Goal: Task Accomplishment & Management: Use online tool/utility

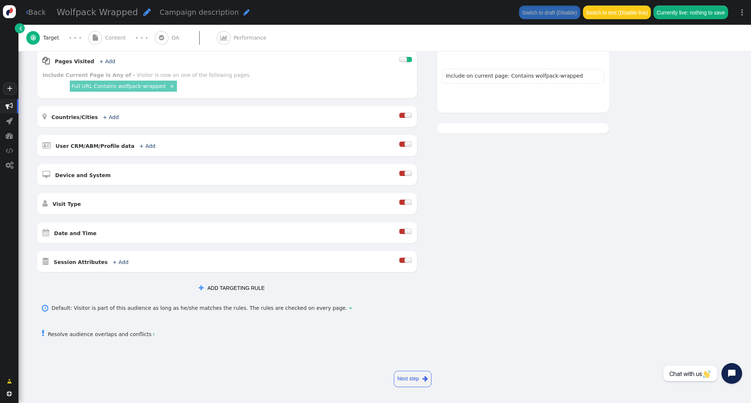
click at [417, 378] on link "Next step " at bounding box center [413, 379] width 38 height 16
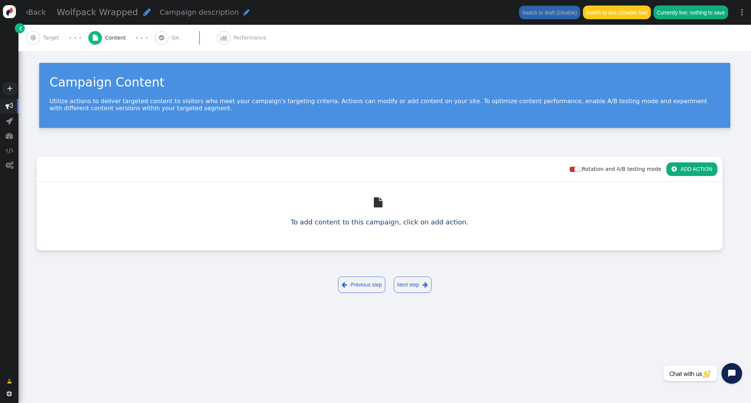
click at [695, 163] on button " ADD ACTION" at bounding box center [691, 168] width 51 height 13
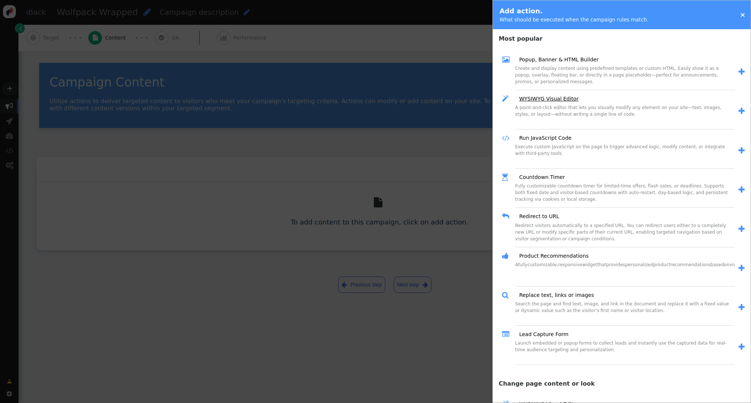
click at [552, 97] on link "WYSIWYG Visual Editor" at bounding box center [546, 99] width 65 height 8
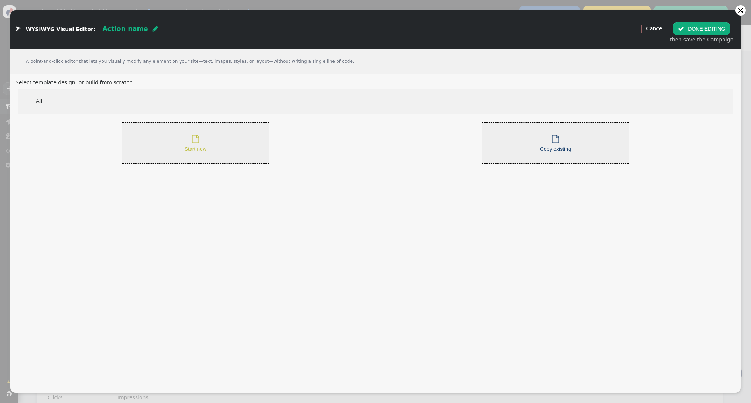
click at [186, 137] on div " Start new" at bounding box center [196, 143] width 22 height 20
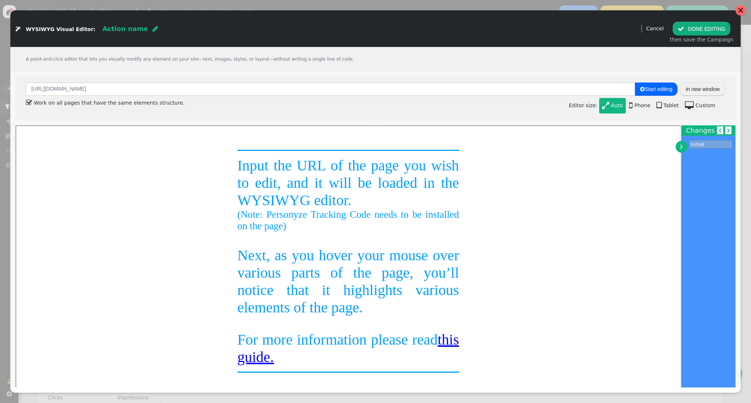
click at [741, 9] on div at bounding box center [741, 10] width 6 height 6
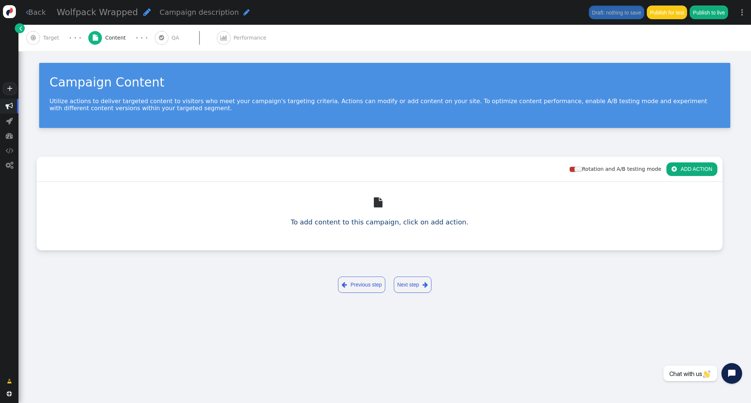
click at [12, 11] on img at bounding box center [9, 11] width 13 height 13
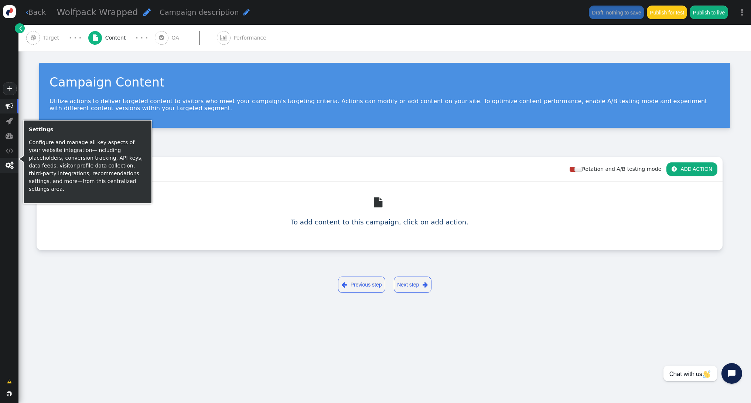
click at [11, 167] on span "" at bounding box center [10, 164] width 8 height 7
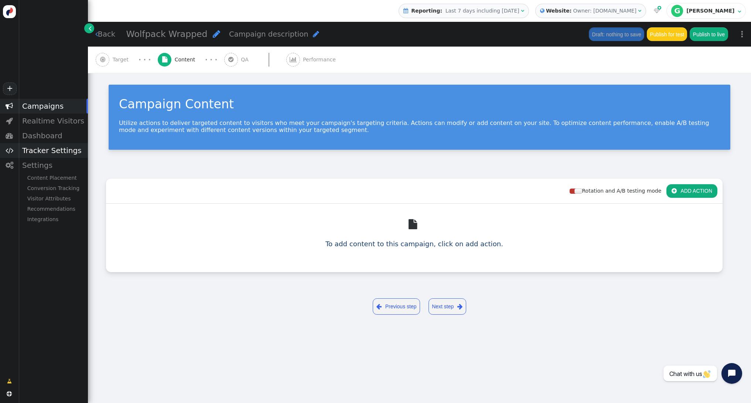
click at [59, 152] on div "Tracker Settings" at bounding box center [52, 150] width 69 height 15
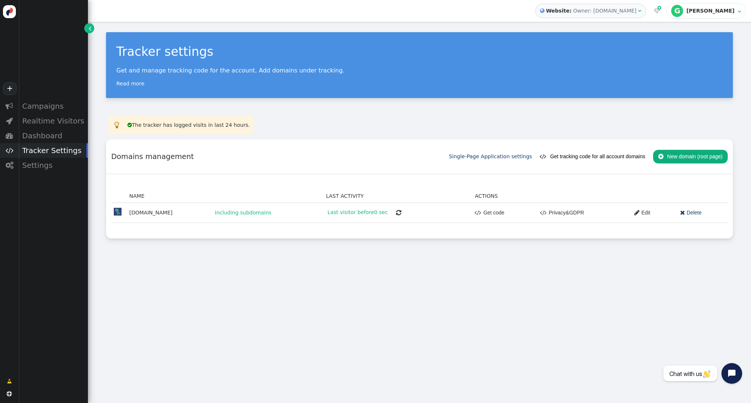
click at [687, 156] on button " New domain (root page)" at bounding box center [690, 156] width 75 height 13
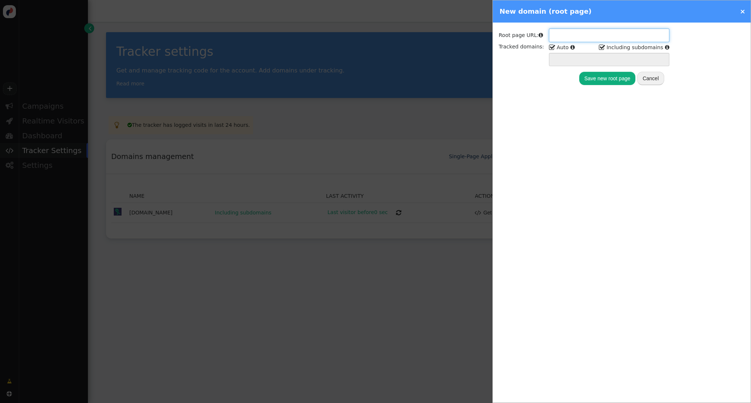
click at [573, 37] on input "text" at bounding box center [609, 34] width 120 height 13
click at [574, 35] on input "text" at bounding box center [609, 34] width 120 height 13
paste input "[URL][DOMAIN_NAME]"
type input "[URL][DOMAIN_NAME]"
type input "[DOMAIN_NAME] *.[DOMAIN_NAME]"
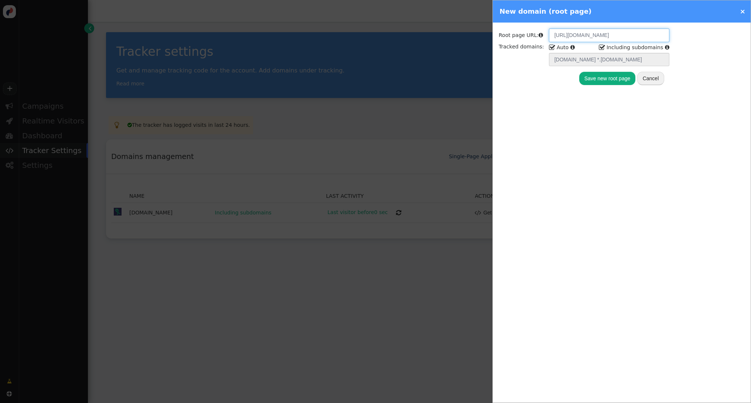
scroll to position [0, 10]
type input "[URL][DOMAIN_NAME]"
click at [617, 79] on button "Save new root page" at bounding box center [607, 78] width 57 height 13
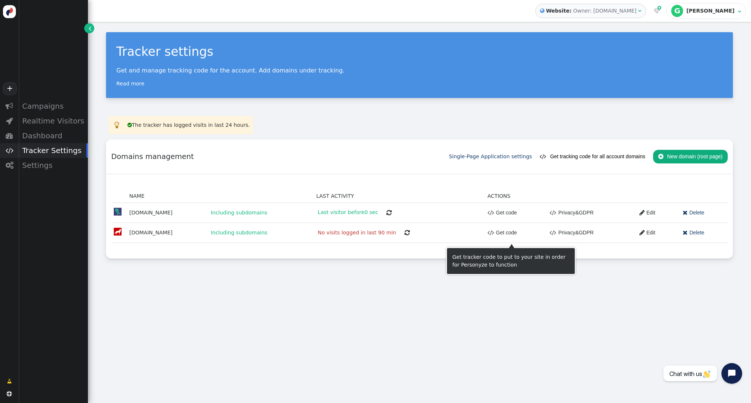
click at [499, 232] on link " Get code" at bounding box center [503, 232] width 30 height 13
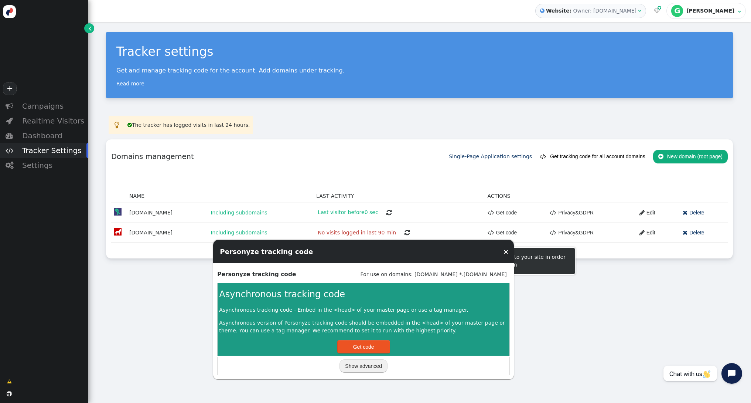
click at [387, 351] on button "Get code" at bounding box center [363, 346] width 53 height 13
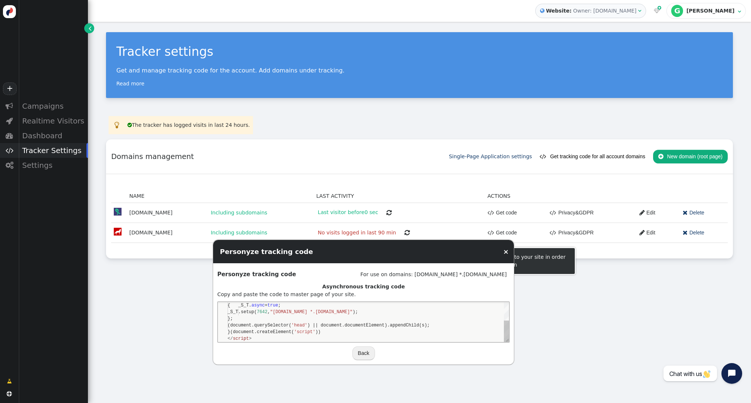
scroll to position [0, 24]
type textarea "<script> window._S_T || function(s) { s.async = true; s.src = '//[DOMAIN_NAME][…"
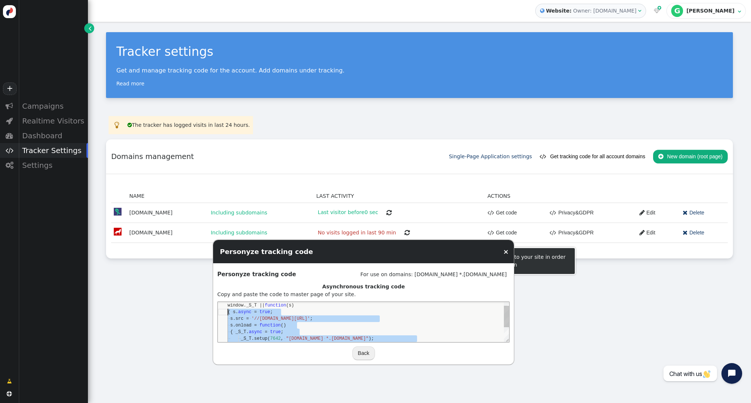
scroll to position [0, 0]
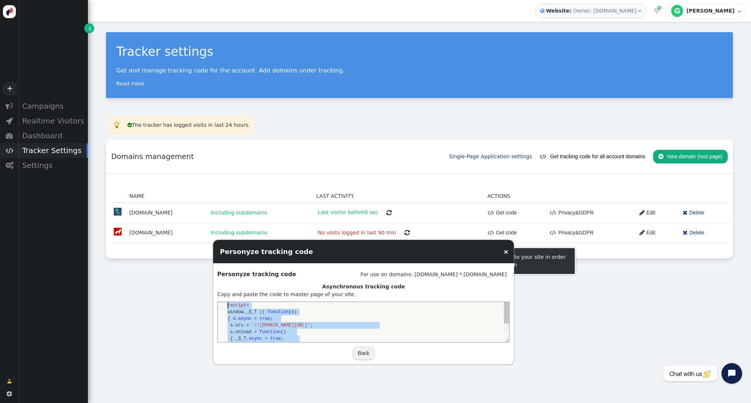
drag, startPoint x: 255, startPoint y: 340, endPoint x: 254, endPoint y: 297, distance: 42.9
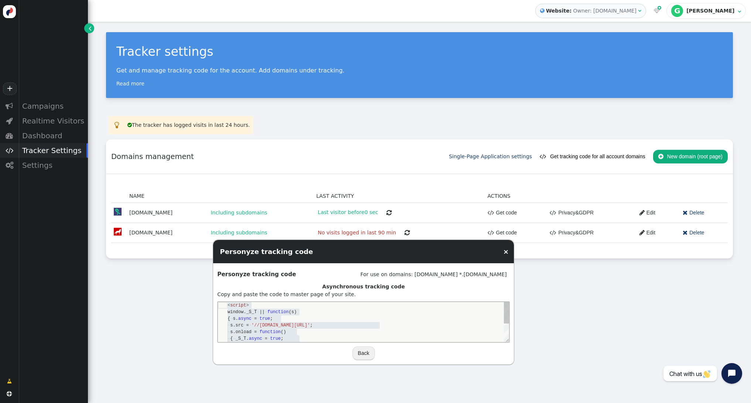
click at [607, 299] on div "Tracker settings Get and manage tracking code for the account. Add domains unde…" at bounding box center [419, 212] width 663 height 381
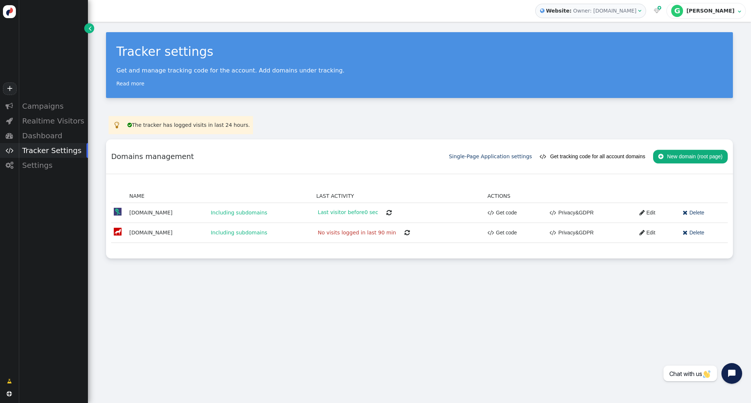
scroll to position [66, 0]
click at [409, 234] on span "" at bounding box center [407, 232] width 5 height 6
click at [45, 107] on div "Campaigns" at bounding box center [52, 106] width 69 height 15
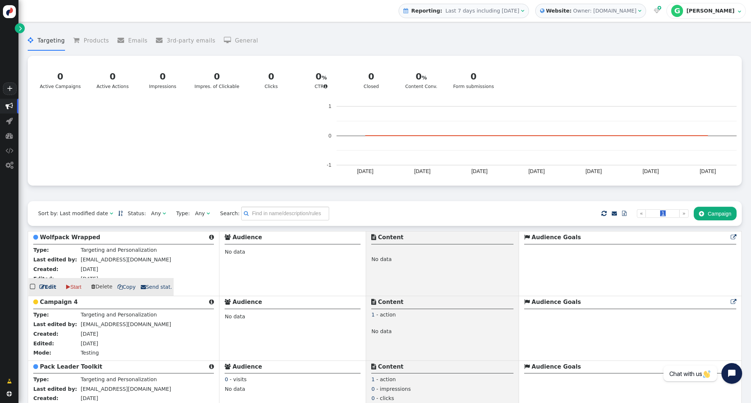
click at [86, 239] on b "Wolfpack Wrapped" at bounding box center [70, 237] width 60 height 7
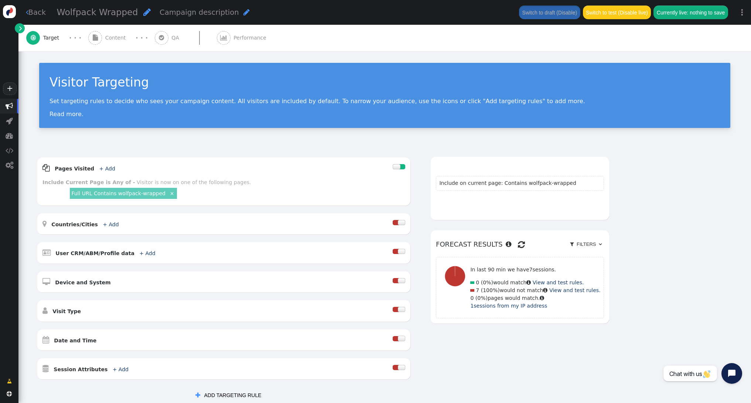
scroll to position [107, 0]
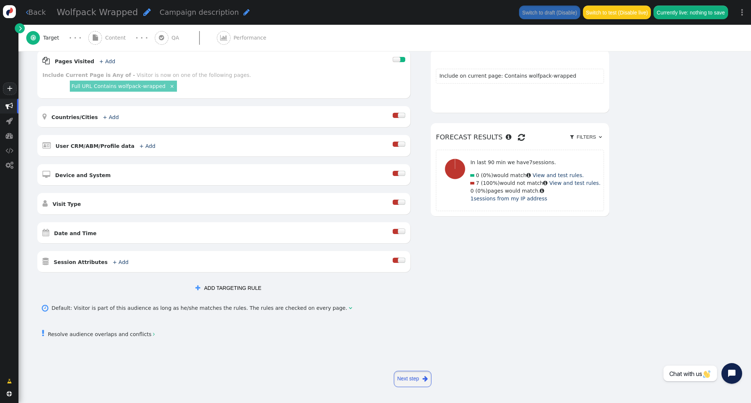
click at [420, 377] on link "Next step " at bounding box center [413, 379] width 38 height 16
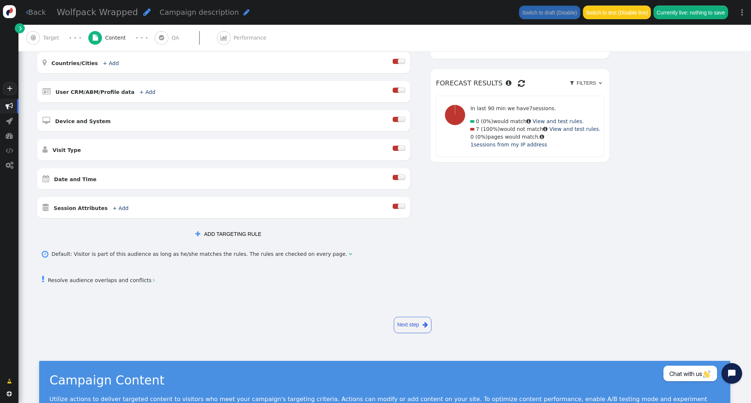
scroll to position [0, 0]
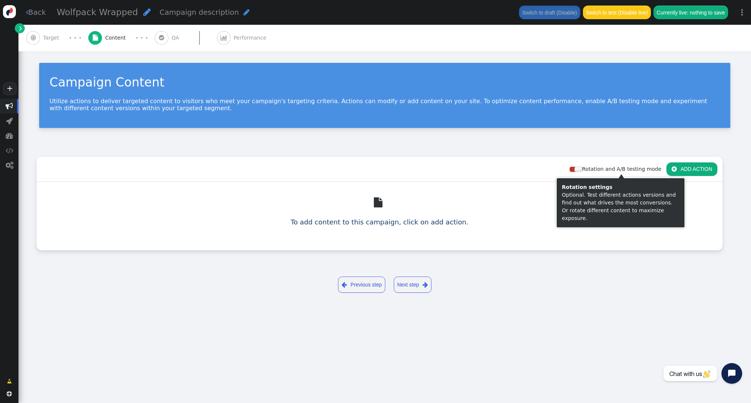
click at [685, 173] on button " ADD ACTION" at bounding box center [691, 168] width 51 height 13
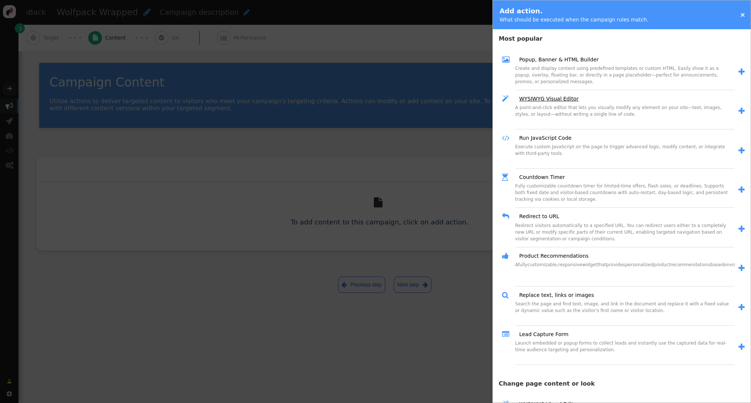
click at [535, 96] on link "WYSIWYG Visual Editor" at bounding box center [546, 99] width 65 height 8
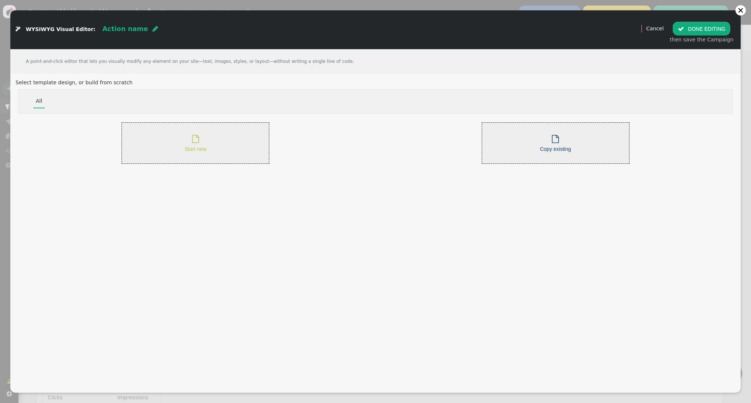
click at [222, 127] on div " Start new" at bounding box center [196, 143] width 148 height 42
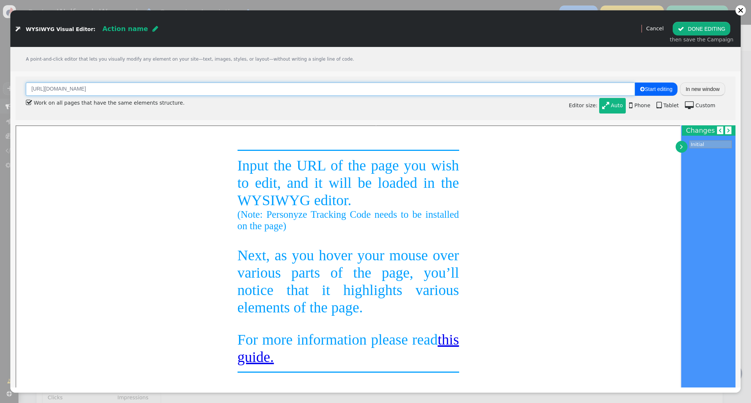
click at [137, 87] on input "[URL][DOMAIN_NAME]" at bounding box center [330, 88] width 609 height 13
click at [137, 88] on input "[URL][DOMAIN_NAME]" at bounding box center [330, 88] width 609 height 13
paste input "/wolfpack-wrapped-2025/"
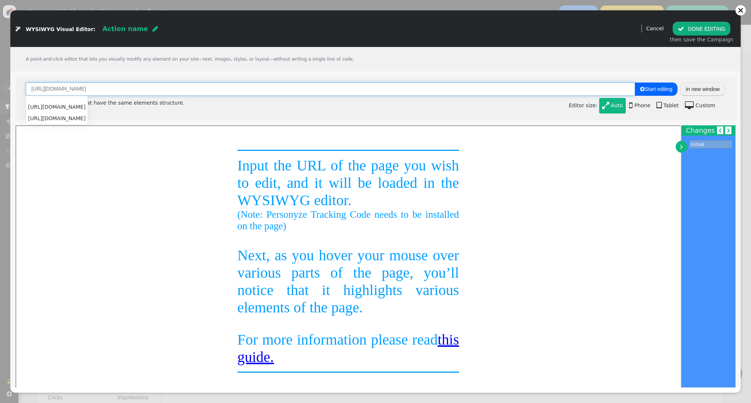
type input "[URL][DOMAIN_NAME]"
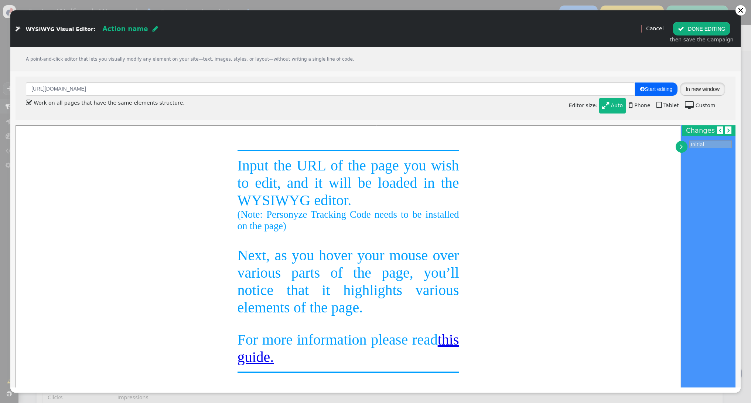
click at [700, 89] on button "In new window" at bounding box center [702, 88] width 45 height 13
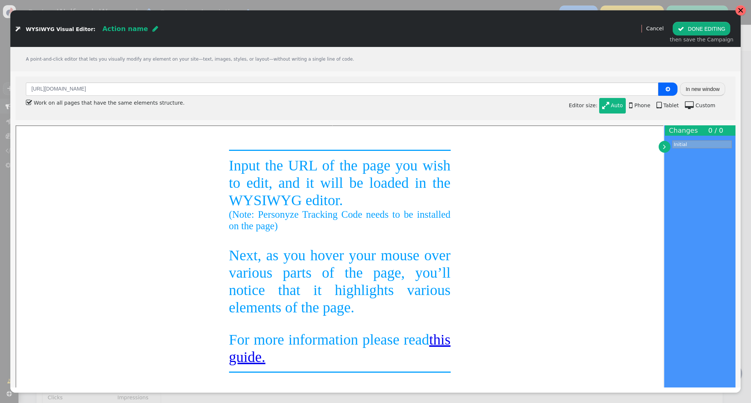
click at [739, 9] on div at bounding box center [741, 10] width 6 height 6
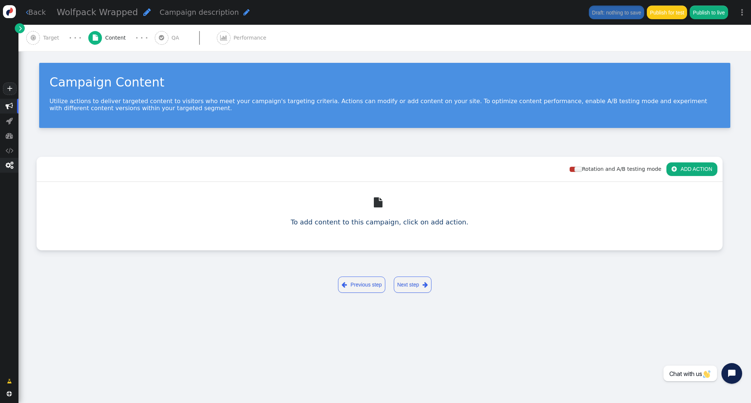
click at [7, 164] on span "" at bounding box center [10, 164] width 8 height 7
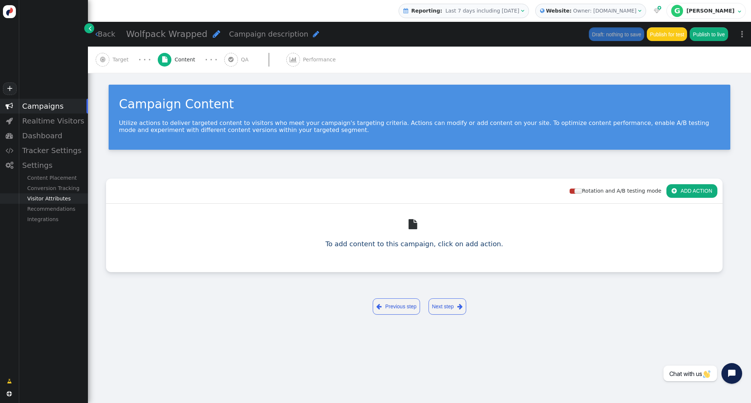
click at [66, 201] on div "Visitor Attributes" at bounding box center [52, 198] width 69 height 10
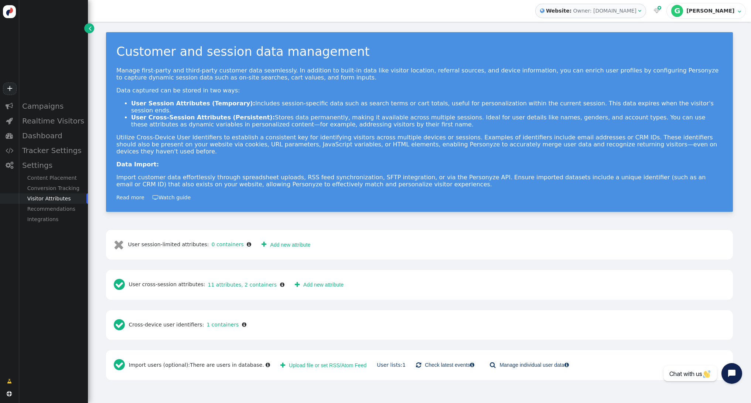
click at [306, 358] on button " Upload file or set RSS/Atom Feed" at bounding box center [323, 364] width 96 height 13
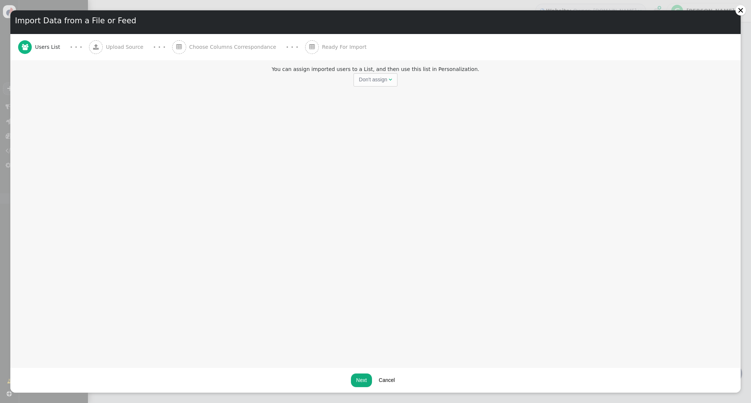
click at [383, 76] on div "Don't assign" at bounding box center [373, 80] width 28 height 8
click at [399, 81] on input "text" at bounding box center [421, 79] width 76 height 13
type input "Wolfpack Wrapped v1"
click at [365, 380] on button "Next" at bounding box center [361, 379] width 21 height 13
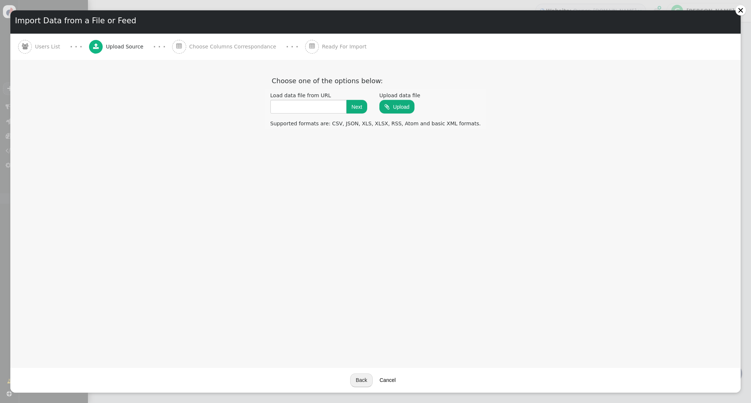
click at [404, 106] on input "file" at bounding box center [396, 106] width 35 height 14
type input "C:\fakepath\PAD Personyze Test Data - Sheet1.csv"
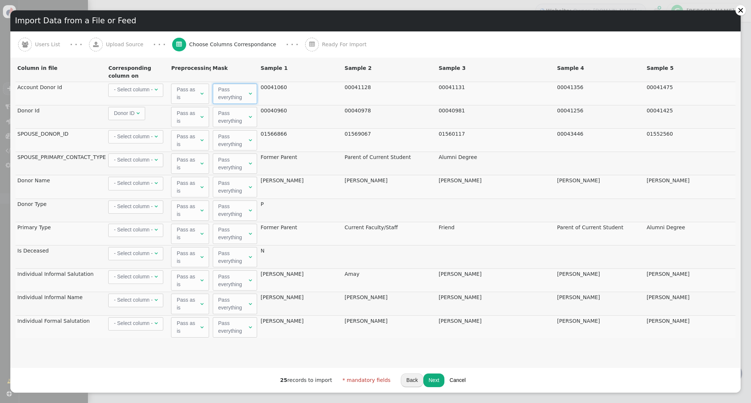
click at [250, 92] on span "" at bounding box center [250, 93] width 3 height 5
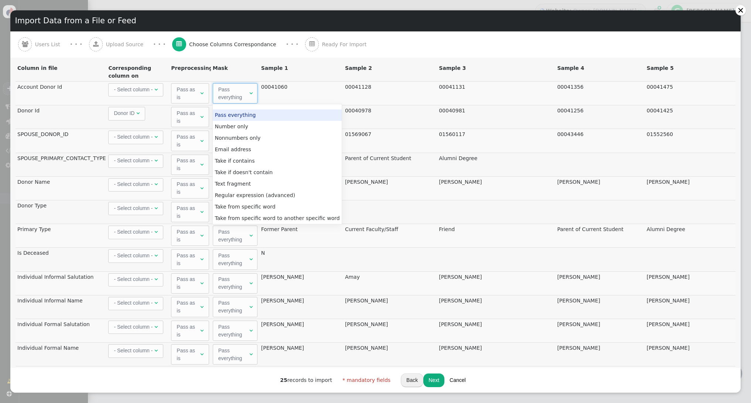
click at [249, 92] on span "" at bounding box center [250, 93] width 3 height 5
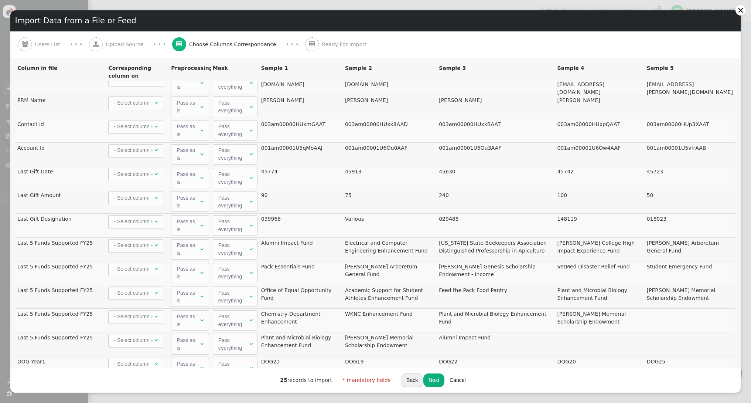
scroll to position [290, 0]
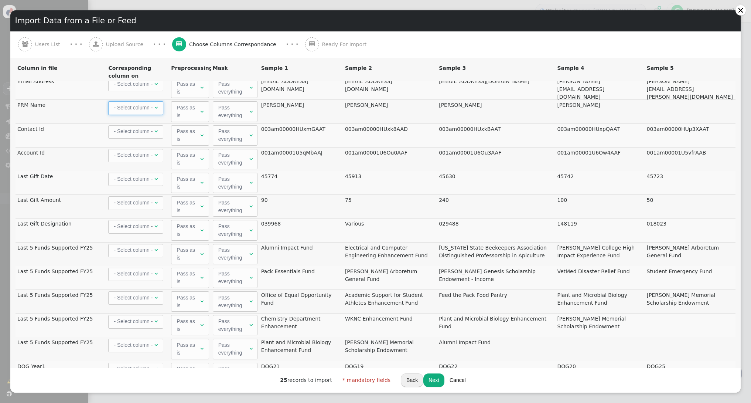
click at [158, 106] on span "- Select column - " at bounding box center [135, 107] width 55 height 13
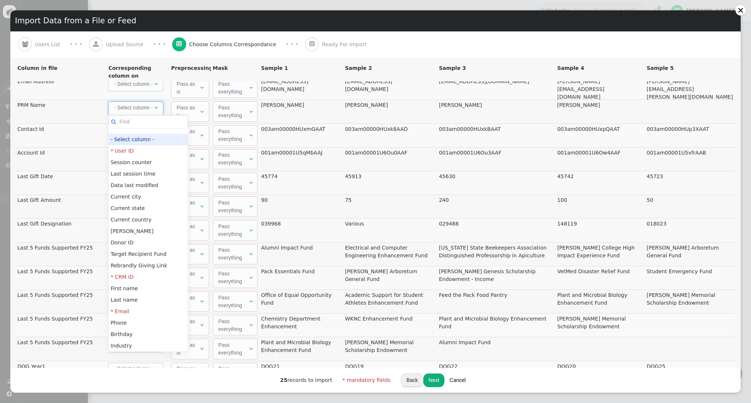
click at [458, 382] on button "Cancel" at bounding box center [457, 379] width 27 height 13
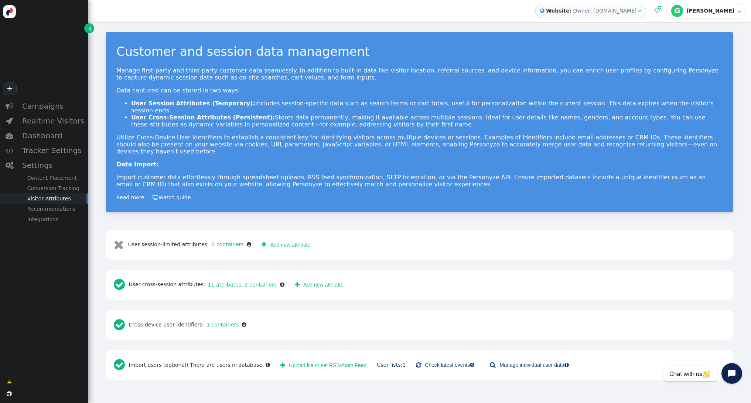
click at [49, 199] on div "Visitor Attributes" at bounding box center [52, 198] width 69 height 10
click at [314, 278] on link " Add new attribute" at bounding box center [319, 284] width 59 height 13
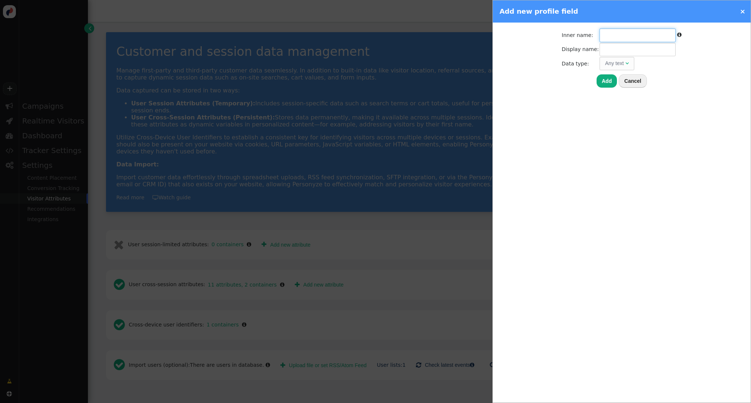
click at [606, 34] on input "text" at bounding box center [638, 34] width 76 height 13
type input "YearFirstGift"
click at [608, 63] on div "Any text" at bounding box center [614, 63] width 19 height 8
type input "Year of First Gift"
click at [611, 82] on button "Add" at bounding box center [607, 80] width 20 height 13
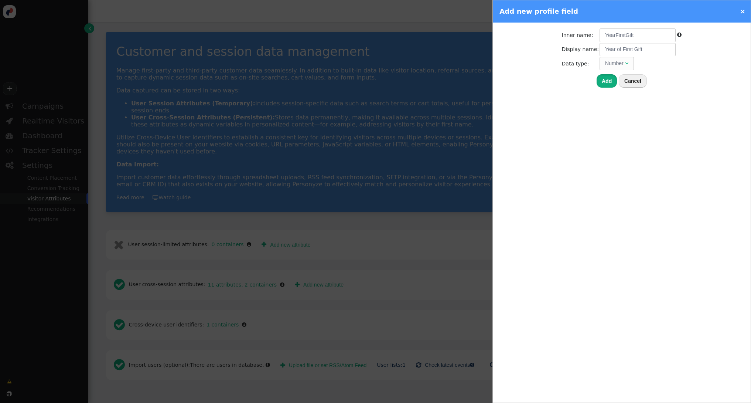
type input "yearfirstgift"
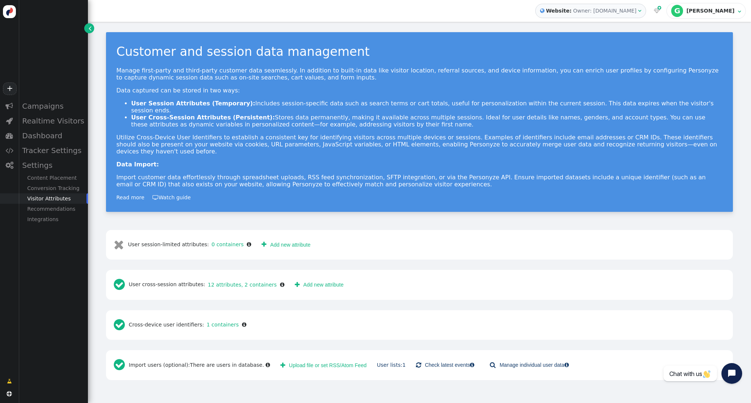
click at [317, 278] on link " Add new attribute" at bounding box center [319, 284] width 59 height 13
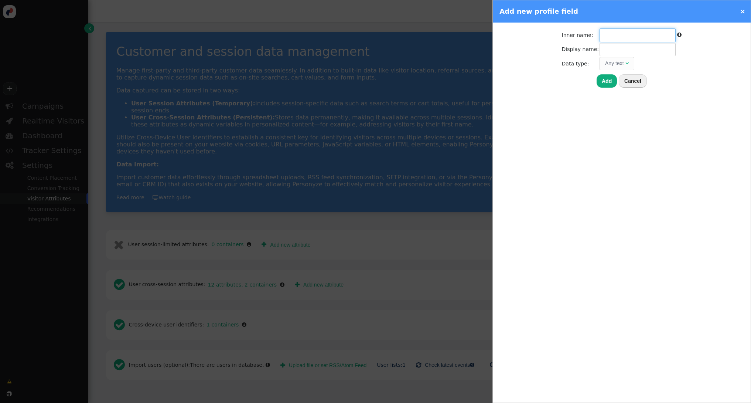
click at [648, 32] on input "text" at bounding box center [638, 34] width 76 height 13
type input "SupportedFund"
type input "Most Supported Fund"
click at [605, 82] on button "Add" at bounding box center [607, 80] width 20 height 13
type input "supportedfund"
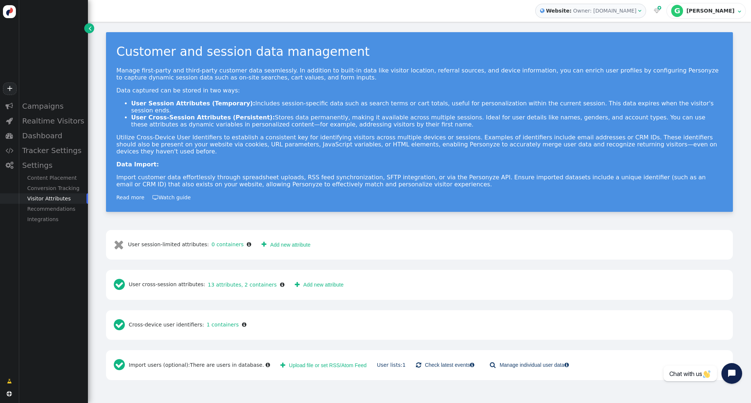
click at [312, 278] on link " Add new attribute" at bounding box center [319, 284] width 59 height 13
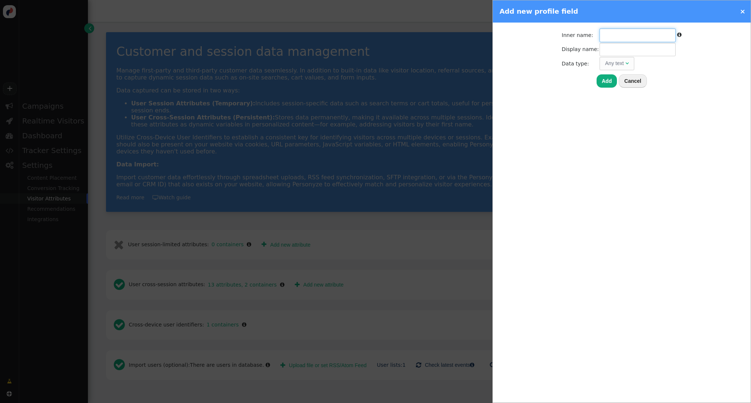
click at [607, 36] on input "text" at bounding box center [638, 34] width 76 height 13
type input "consecutivegifts"
click at [619, 62] on div "Any text" at bounding box center [614, 63] width 19 height 8
type input "Consecutive Gifts"
click at [603, 79] on button "Add" at bounding box center [607, 80] width 20 height 13
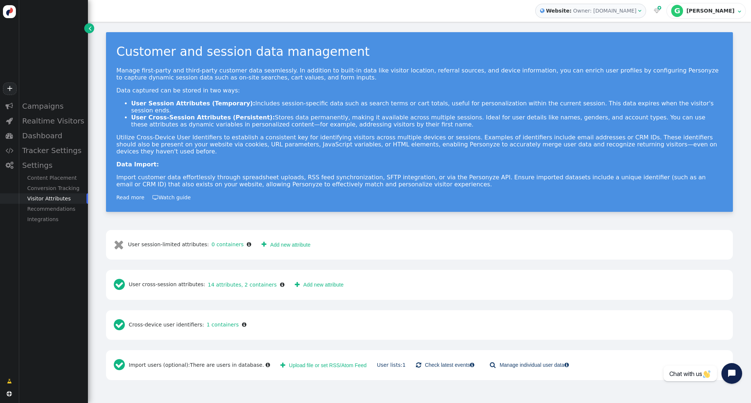
click at [329, 278] on link " Add new attribute" at bounding box center [319, 284] width 59 height 13
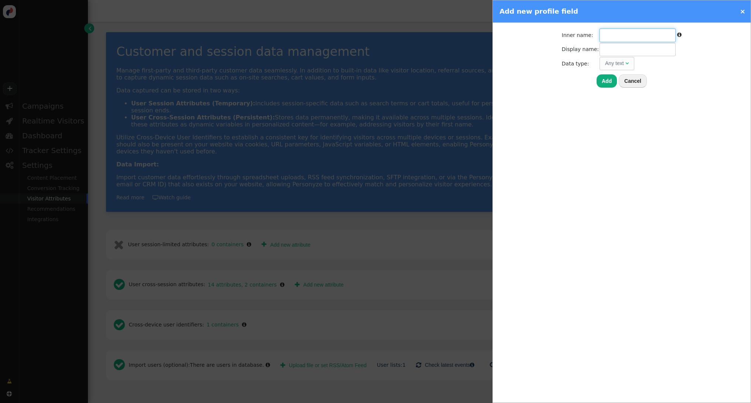
click at [618, 35] on input "text" at bounding box center [638, 34] width 76 height 13
type input "daysofgiving"
click at [612, 66] on div "Any text" at bounding box center [614, 63] width 19 height 8
type input "Days of Giving"
click at [607, 79] on button "Add" at bounding box center [607, 80] width 20 height 13
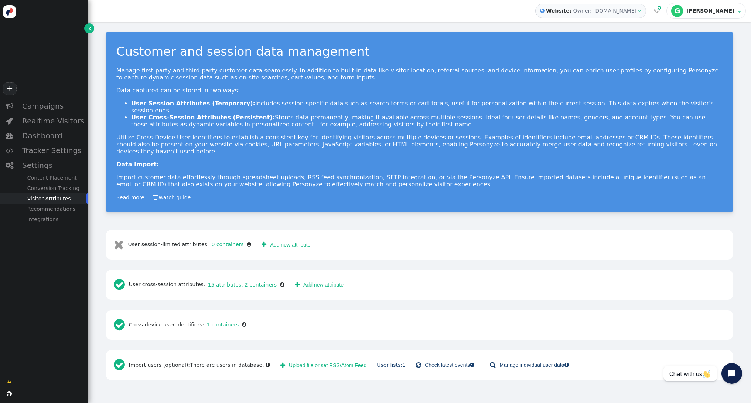
click at [322, 278] on link " Add new attribute" at bounding box center [319, 284] width 59 height 13
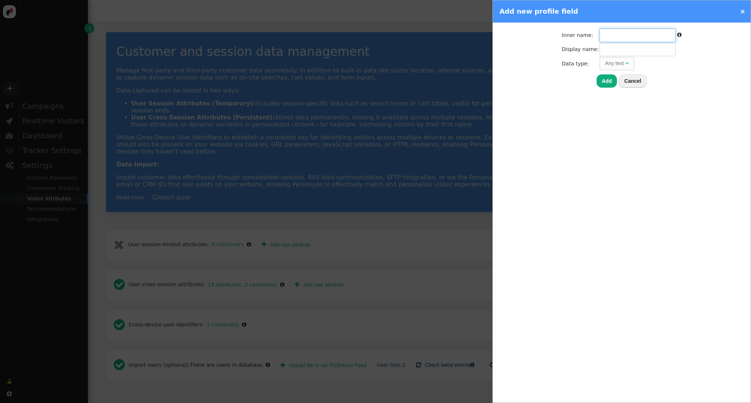
click at [638, 38] on input "text" at bounding box center [638, 34] width 76 height 13
type input "eventsattended"
click at [622, 64] on div "Any text" at bounding box center [614, 63] width 19 height 8
type input "Events Attended"
click at [611, 82] on button "Add" at bounding box center [607, 80] width 20 height 13
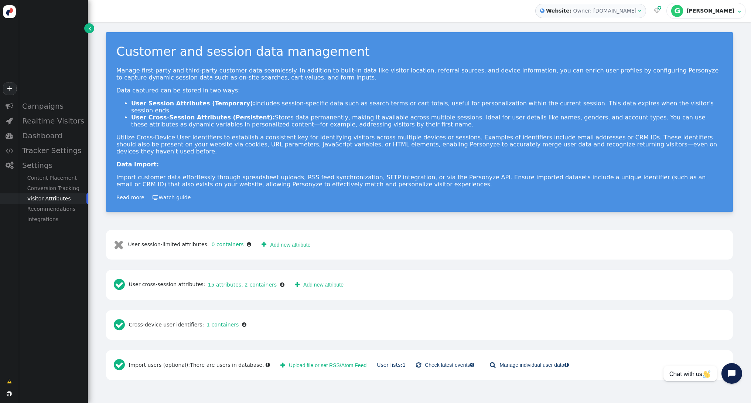
click at [303, 358] on button " Upload file or set RSS/Atom Feed" at bounding box center [323, 364] width 96 height 13
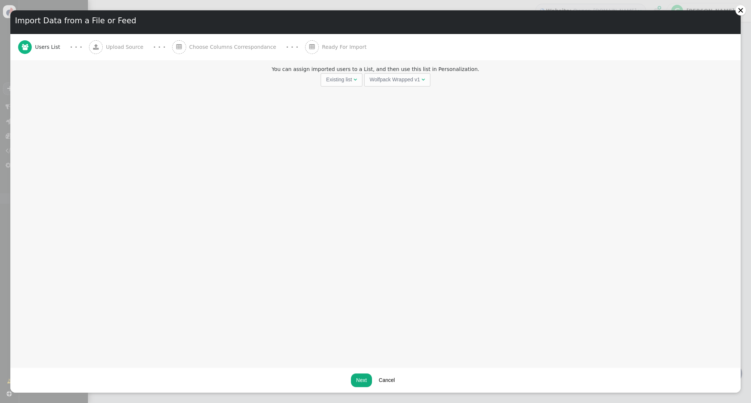
click at [343, 81] on div "Existing list" at bounding box center [339, 80] width 26 height 8
click at [362, 383] on button "Next" at bounding box center [361, 379] width 21 height 13
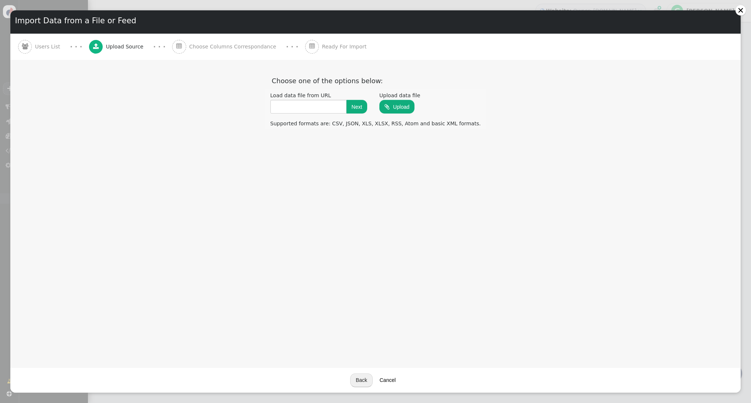
click at [410, 106] on input "file" at bounding box center [396, 106] width 35 height 14
type input "C:\fakepath\PAD Personyze Test Data - Sheet1.csv"
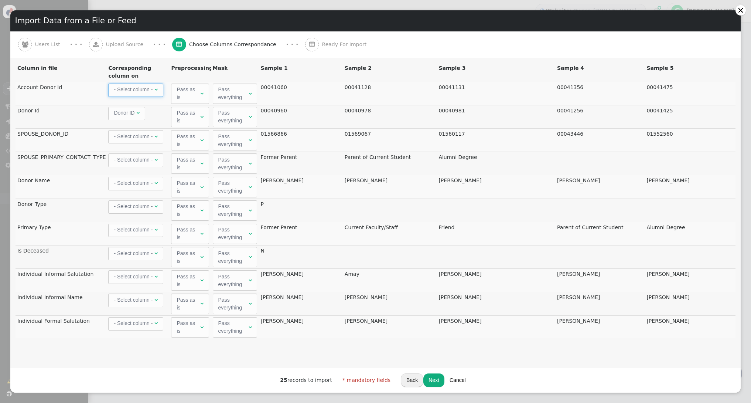
click at [155, 90] on span "" at bounding box center [155, 89] width 3 height 5
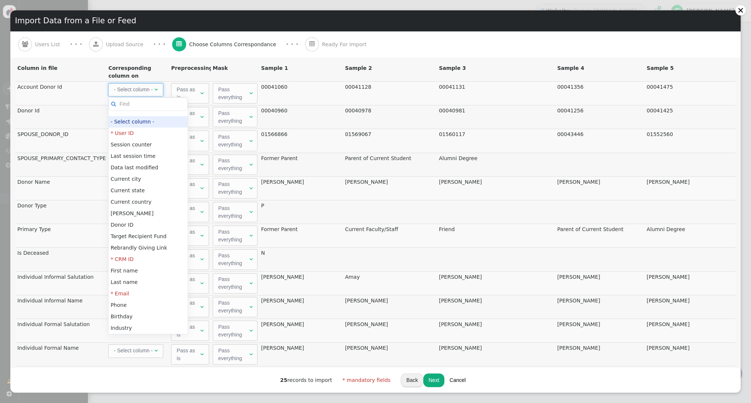
click at [87, 89] on td "Account Donor Id" at bounding box center [61, 93] width 91 height 24
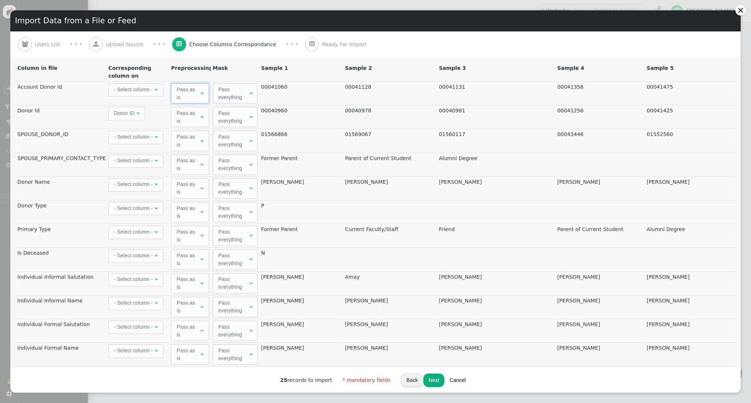
click at [204, 92] on span "Pass as is " at bounding box center [190, 93] width 38 height 20
click at [219, 78] on th "Mask" at bounding box center [235, 72] width 48 height 19
click at [157, 137] on span "" at bounding box center [155, 136] width 3 height 5
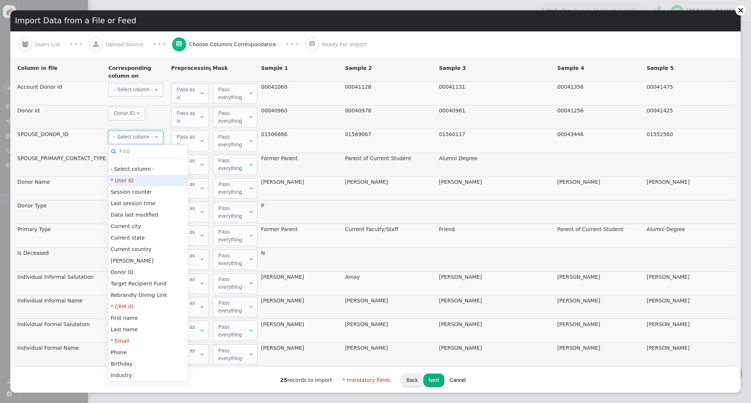
click at [69, 115] on td "Donor Id" at bounding box center [61, 117] width 91 height 24
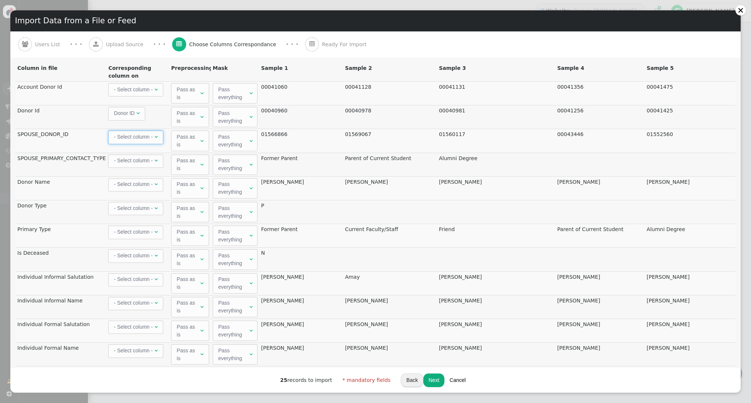
click at [126, 112] on span "Donor ID" at bounding box center [124, 113] width 21 height 6
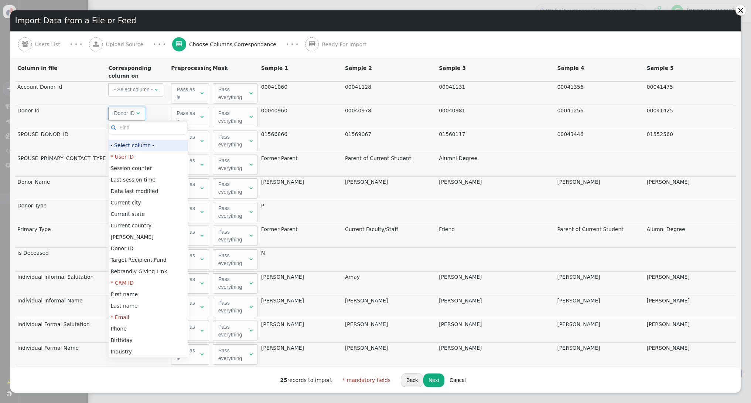
click at [83, 113] on td "Donor Id" at bounding box center [61, 117] width 91 height 24
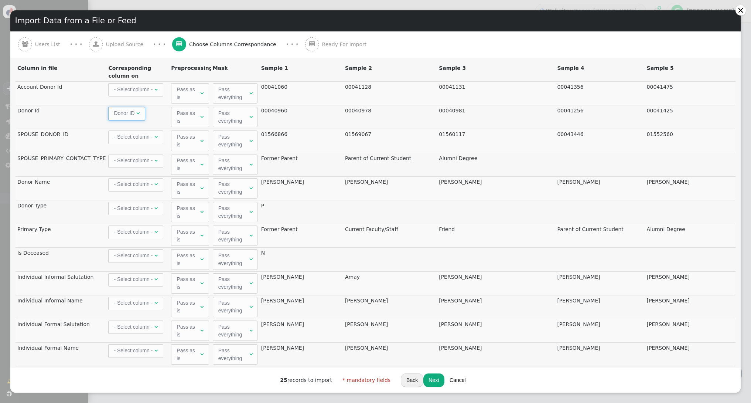
click at [199, 115] on div "Pass as is" at bounding box center [189, 117] width 24 height 16
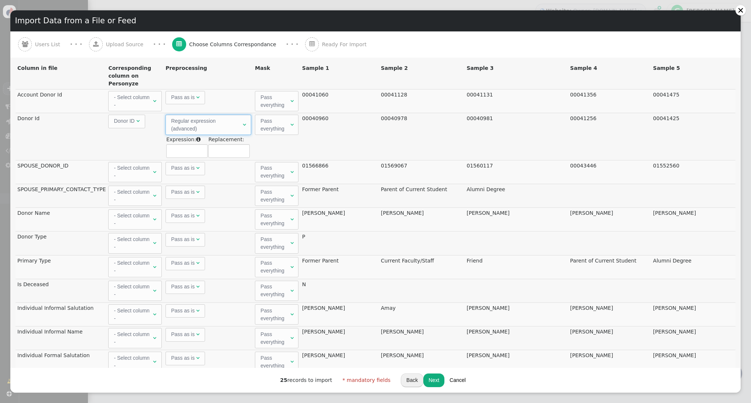
click at [242, 124] on div "Regular expression (advanced)" at bounding box center [206, 125] width 71 height 16
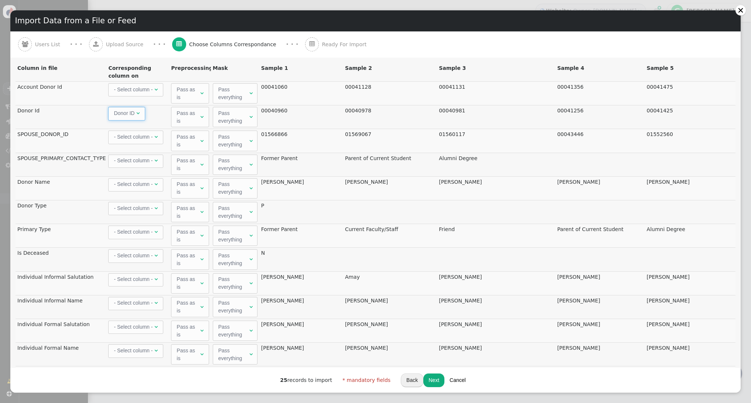
click at [132, 108] on span "Donor ID " at bounding box center [126, 113] width 37 height 13
click at [158, 92] on span "- Select column - " at bounding box center [135, 89] width 55 height 13
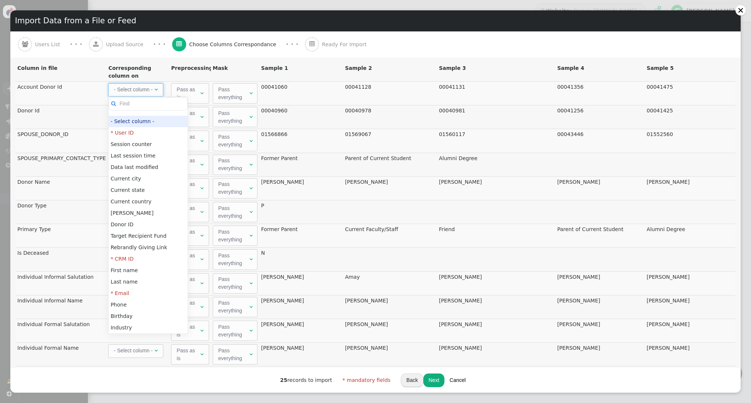
click at [158, 92] on span "- Select column - " at bounding box center [135, 89] width 55 height 13
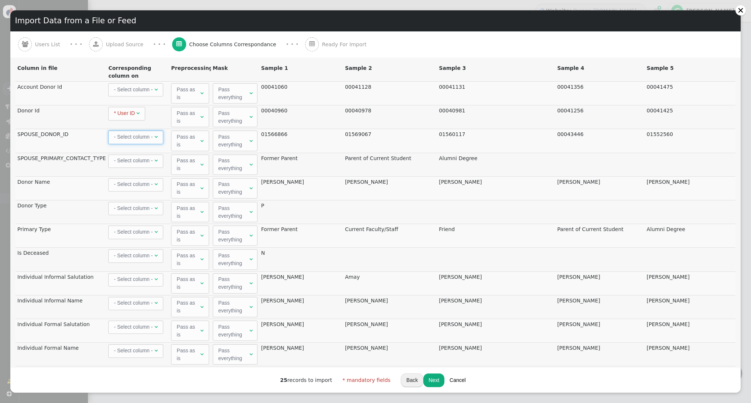
click at [150, 141] on span "- Select column - " at bounding box center [135, 136] width 55 height 13
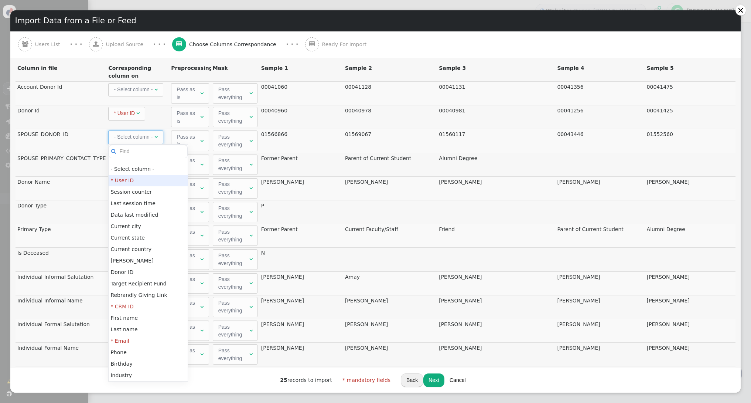
click at [149, 138] on div "- Select column -" at bounding box center [133, 137] width 39 height 8
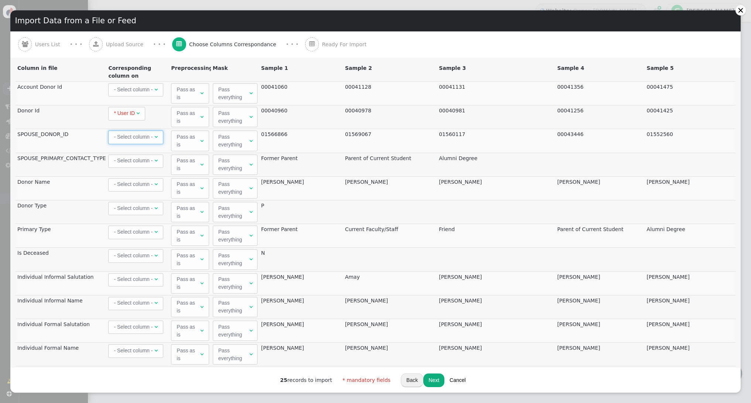
click at [141, 277] on div "- Select column -" at bounding box center [133, 279] width 39 height 8
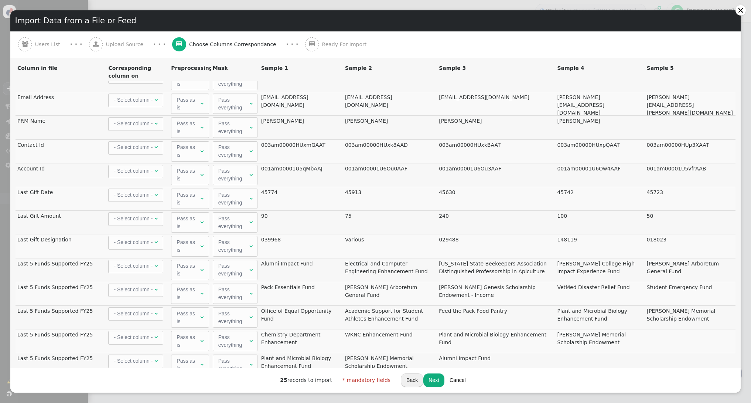
scroll to position [334, 0]
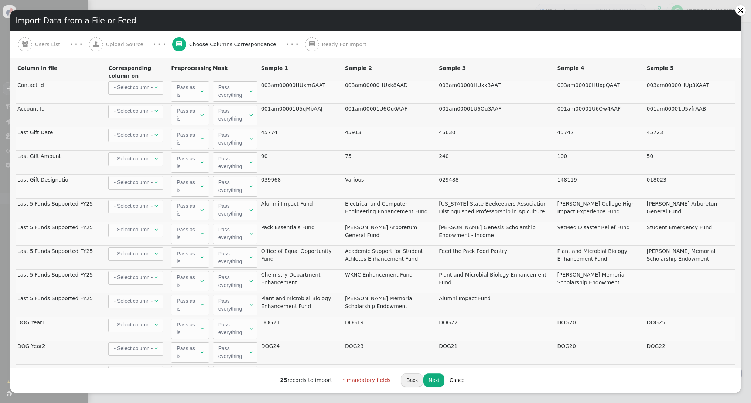
click at [146, 204] on div "- Select column -" at bounding box center [133, 206] width 39 height 8
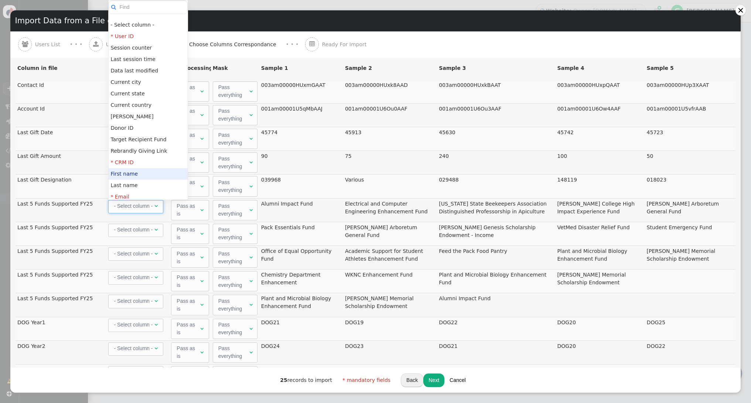
click at [453, 378] on button "Cancel" at bounding box center [457, 379] width 27 height 13
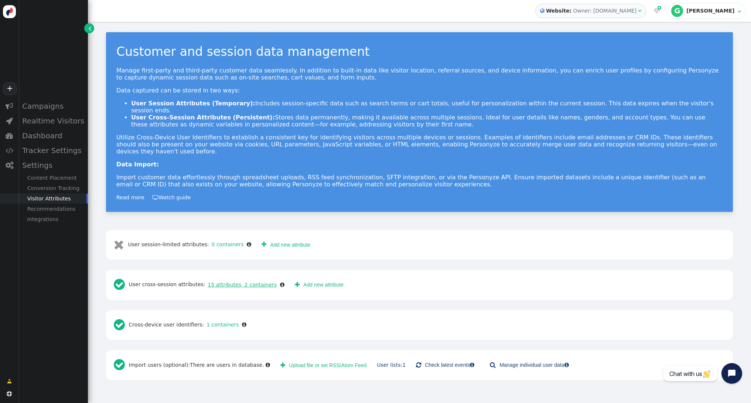
click at [221, 281] on link "15 attributes, 2 containers" at bounding box center [241, 284] width 72 height 6
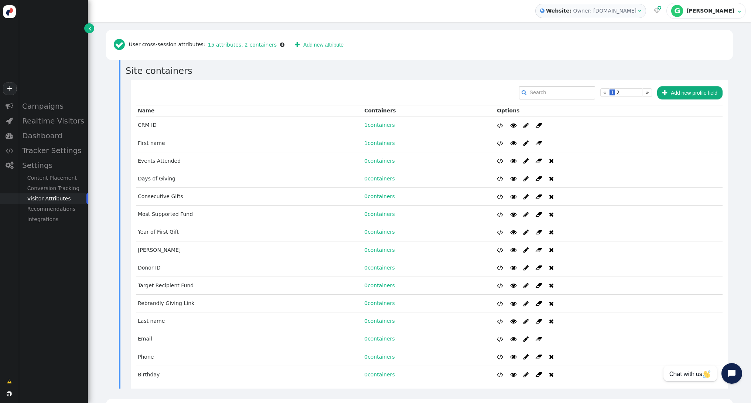
scroll to position [278, 0]
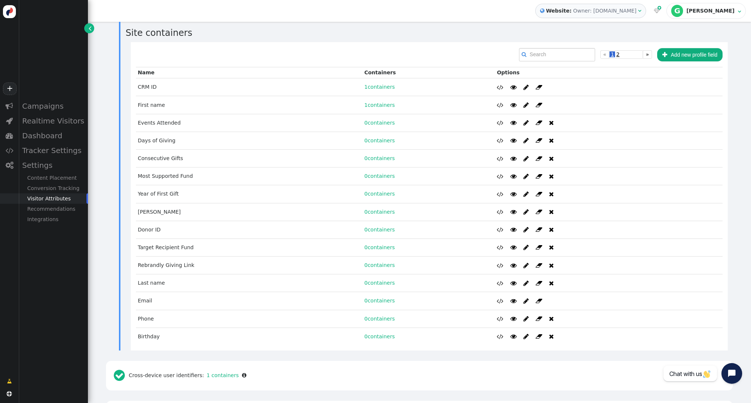
click at [645, 50] on link "»" at bounding box center [647, 54] width 9 height 8
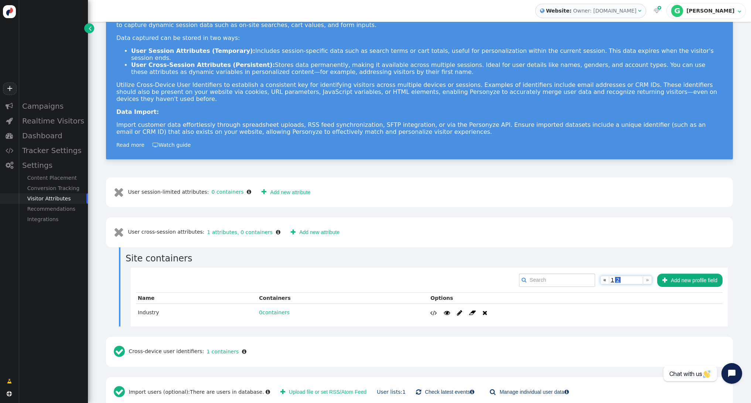
click at [612, 277] on span "1" at bounding box center [613, 280] width 6 height 6
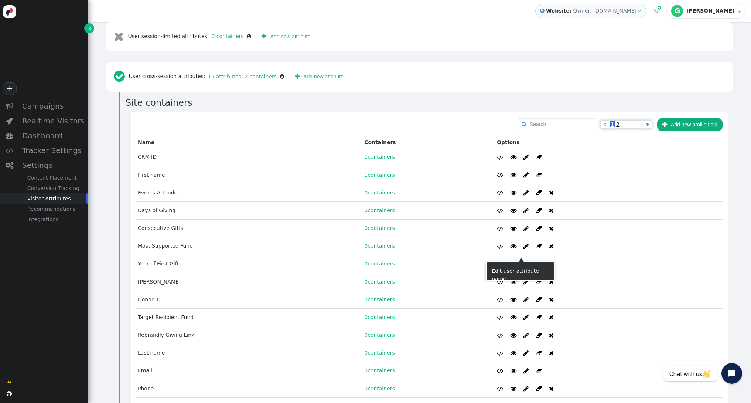
scroll to position [246, 0]
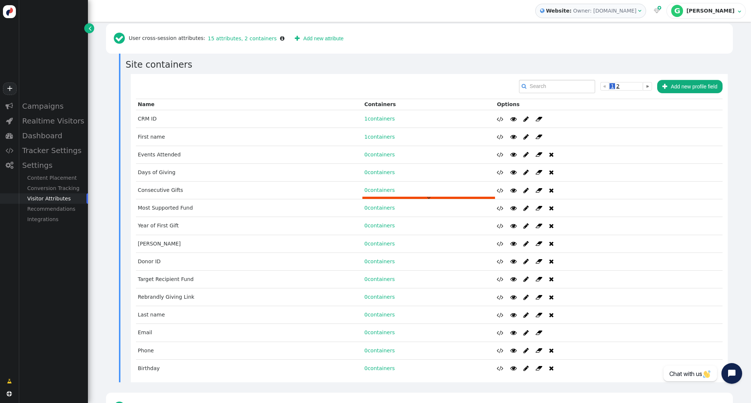
click at [371, 187] on link "0 containers" at bounding box center [379, 190] width 31 height 6
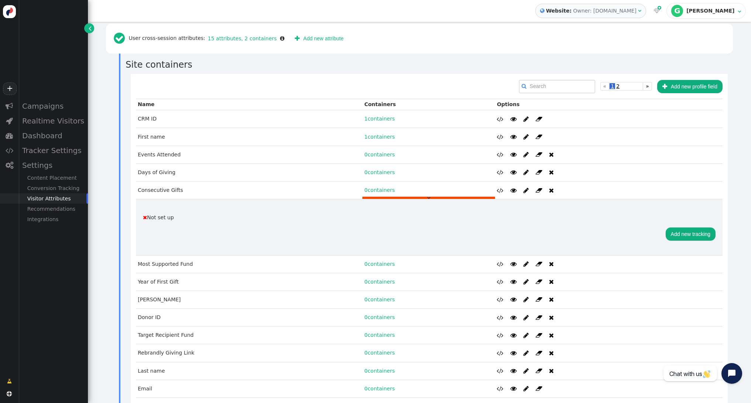
click at [700, 227] on button "Add new tracking" at bounding box center [691, 233] width 50 height 13
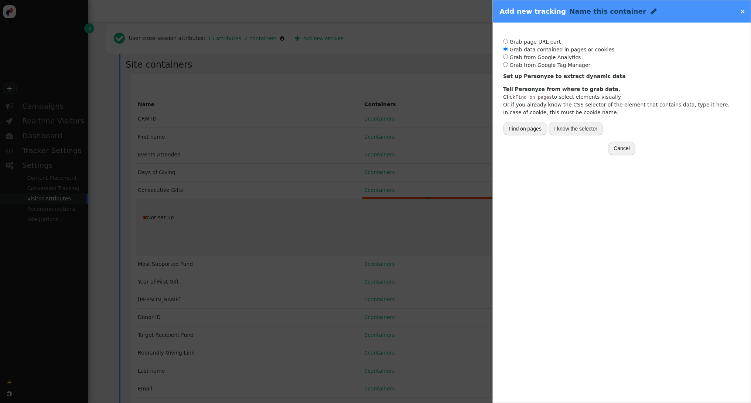
click at [741, 12] on link "×" at bounding box center [743, 11] width 6 height 8
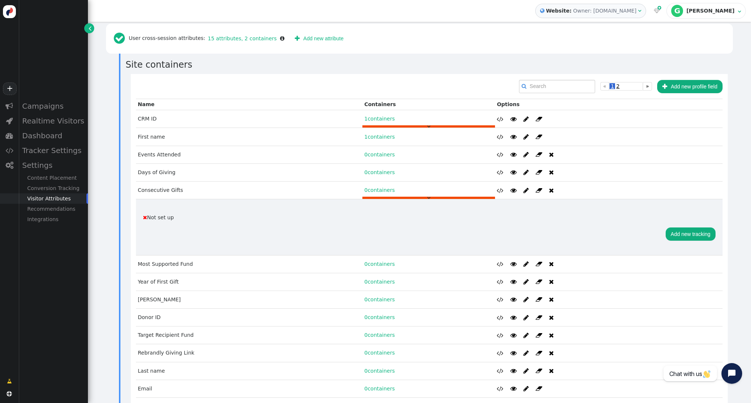
click at [367, 116] on link "1 containers" at bounding box center [379, 119] width 31 height 6
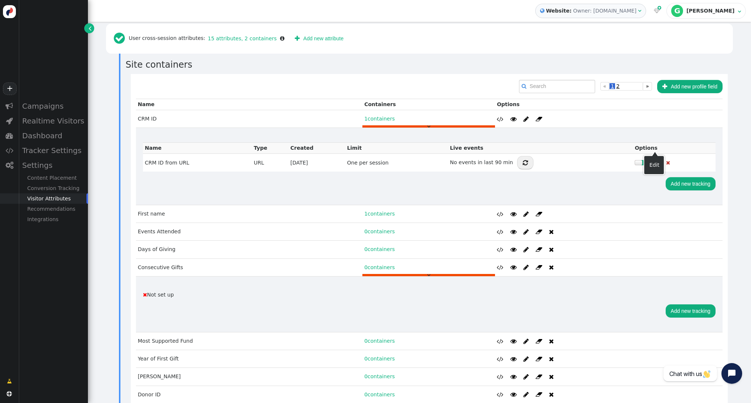
click at [654, 158] on span "" at bounding box center [656, 162] width 5 height 9
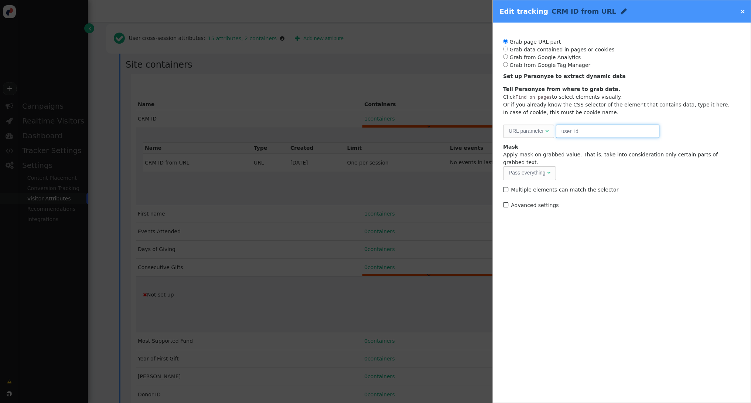
click at [602, 134] on input "user_id" at bounding box center [607, 130] width 103 height 13
click at [539, 131] on div "URL parameter" at bounding box center [526, 131] width 35 height 8
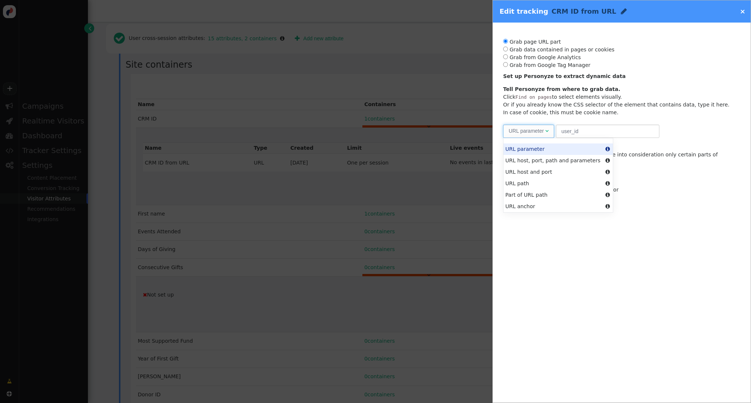
click at [539, 131] on div "URL parameter" at bounding box center [526, 131] width 35 height 8
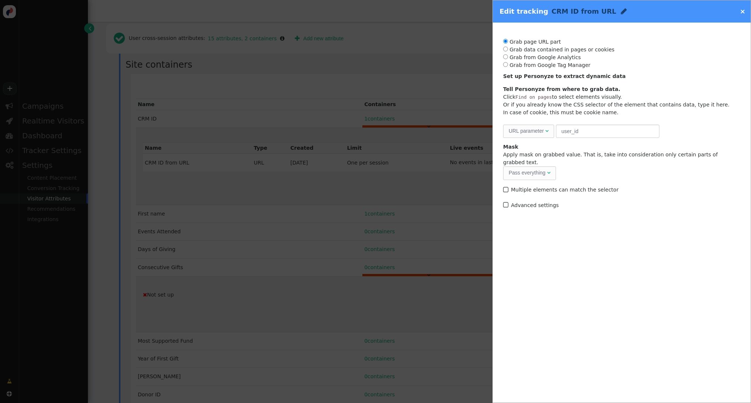
click at [743, 14] on link "×" at bounding box center [743, 11] width 6 height 8
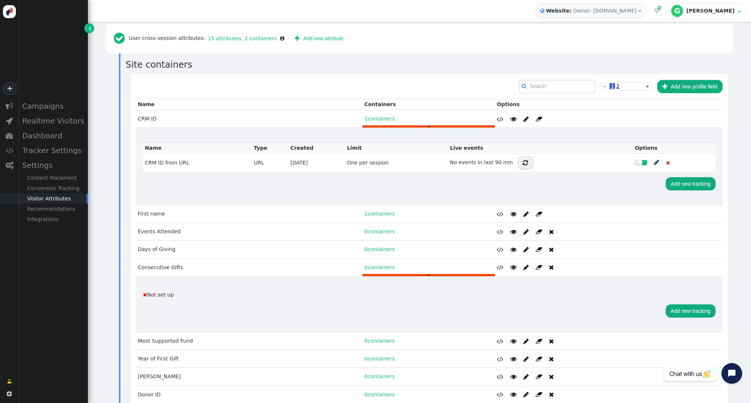
click at [417, 110] on td "1 containers " at bounding box center [428, 119] width 133 height 18
click at [427, 124] on span "" at bounding box center [428, 126] width 3 height 5
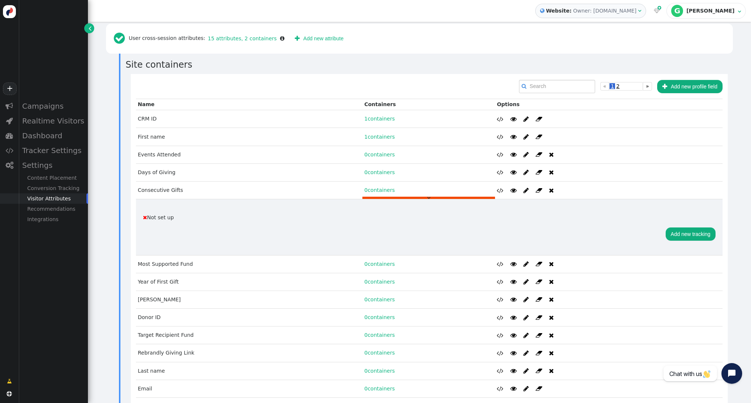
click at [427, 195] on span "" at bounding box center [428, 197] width 3 height 5
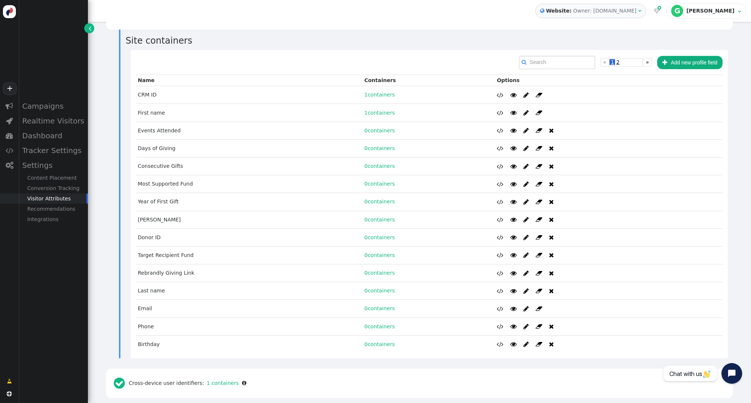
scroll to position [302, 0]
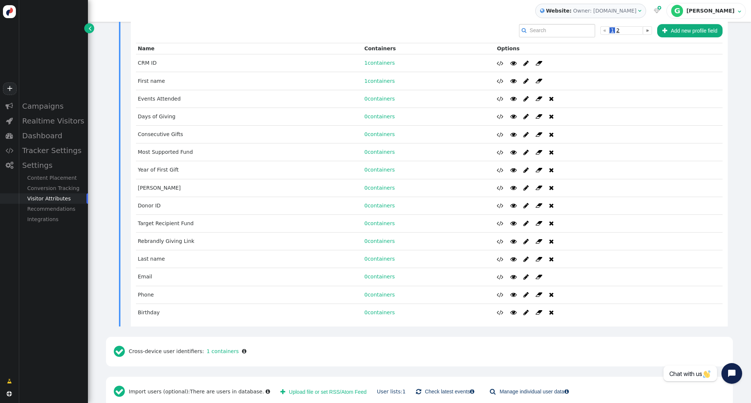
click at [291, 385] on button " Upload file or set RSS/Atom Feed" at bounding box center [323, 391] width 96 height 13
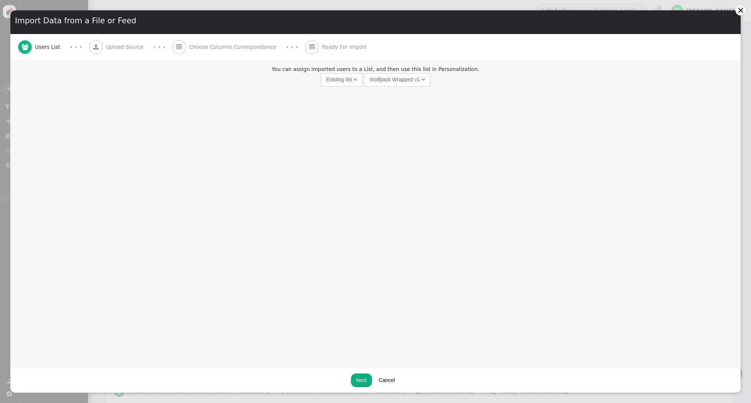
click at [358, 377] on button "Next" at bounding box center [361, 379] width 21 height 13
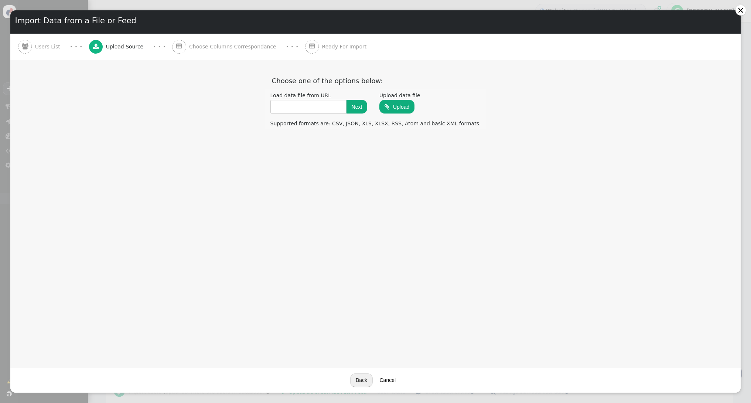
click at [413, 105] on input "file" at bounding box center [396, 106] width 35 height 14
type input "C:\fakepath\PAD Personyze Test Data - Sheet1.csv"
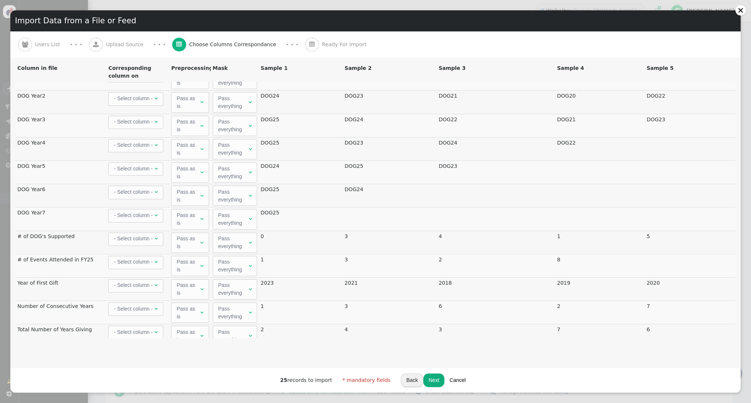
scroll to position [580, 0]
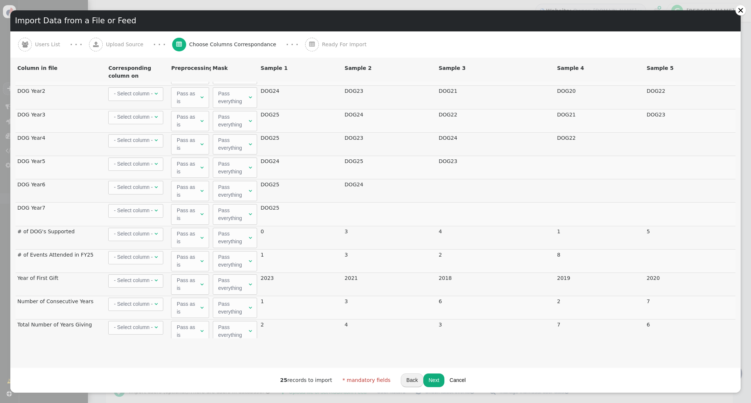
click at [142, 280] on div "- Select column -" at bounding box center [133, 280] width 39 height 8
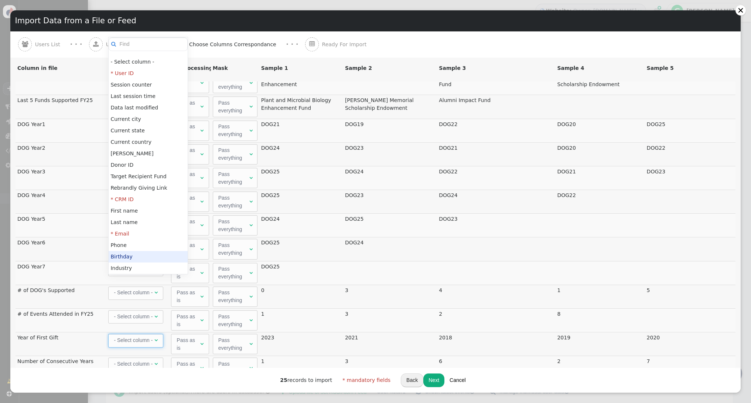
click at [454, 381] on button "Cancel" at bounding box center [457, 379] width 27 height 13
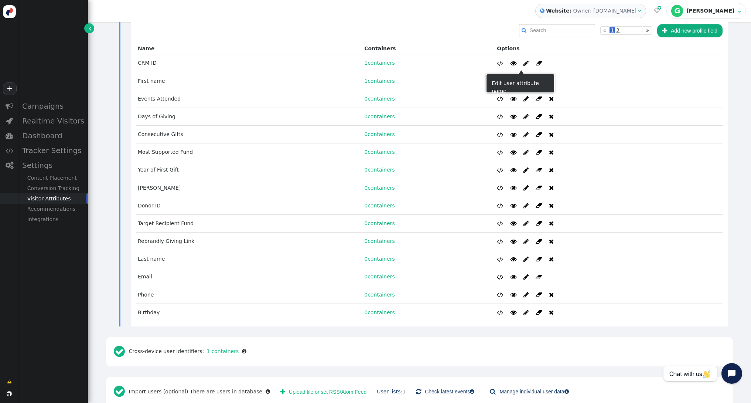
click at [523, 78] on span "" at bounding box center [525, 81] width 5 height 6
type input "First name"
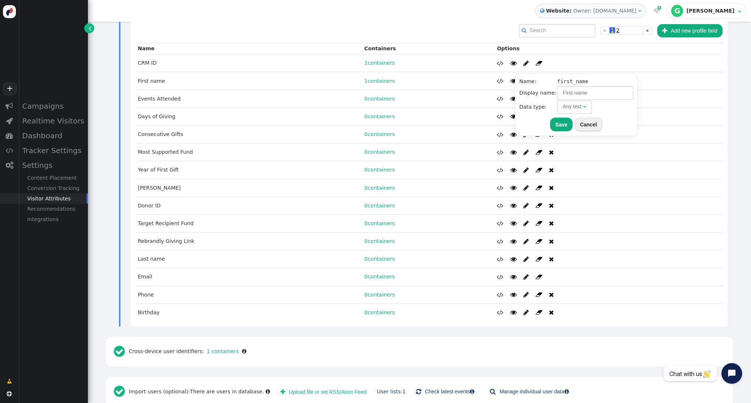
click at [511, 74] on button "" at bounding box center [516, 80] width 11 height 13
click at [615, 72] on td "    " at bounding box center [609, 81] width 228 height 18
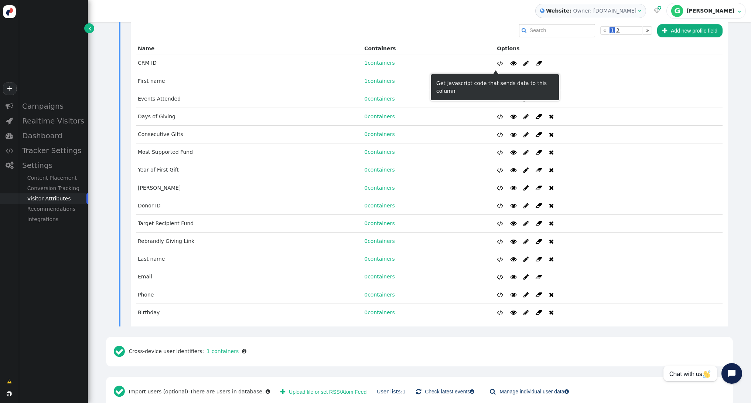
click at [497, 78] on span "" at bounding box center [500, 81] width 7 height 6
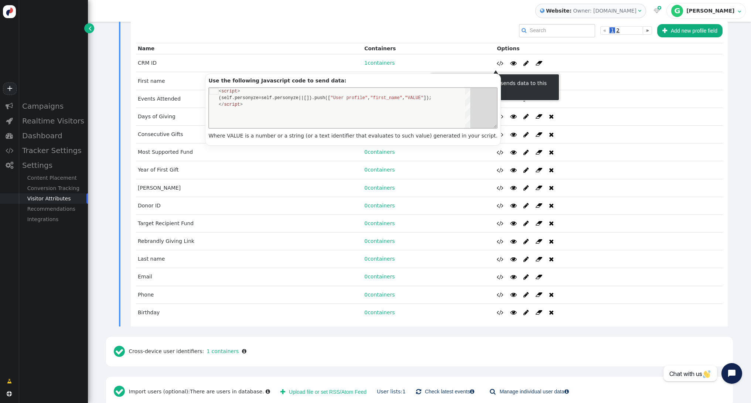
scroll to position [13, 0]
click at [617, 72] on td "    " at bounding box center [609, 81] width 228 height 18
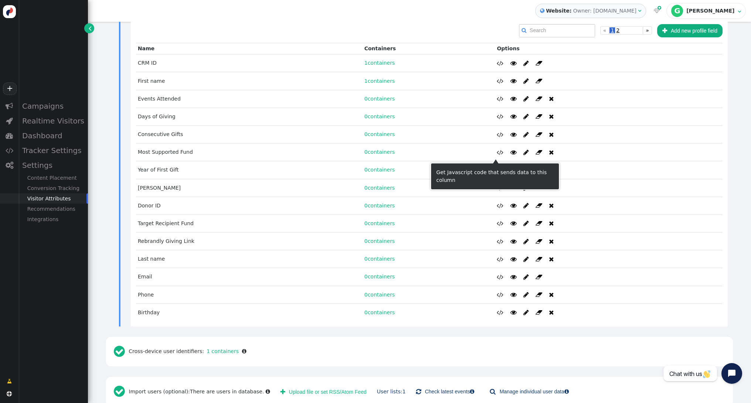
click at [497, 167] on span "" at bounding box center [500, 170] width 7 height 6
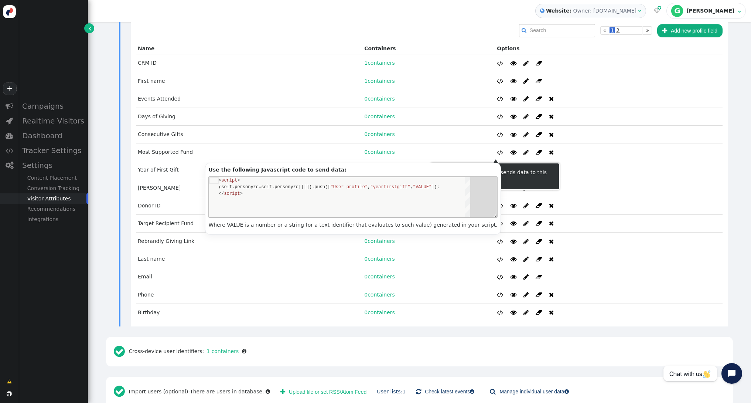
click at [622, 161] on td "    " at bounding box center [609, 170] width 228 height 18
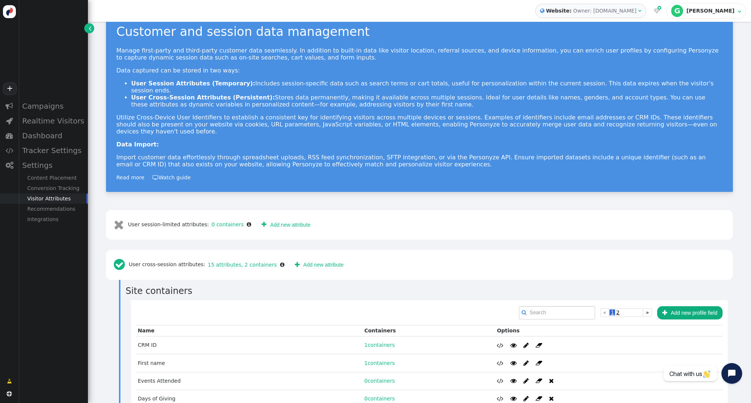
scroll to position [24, 0]
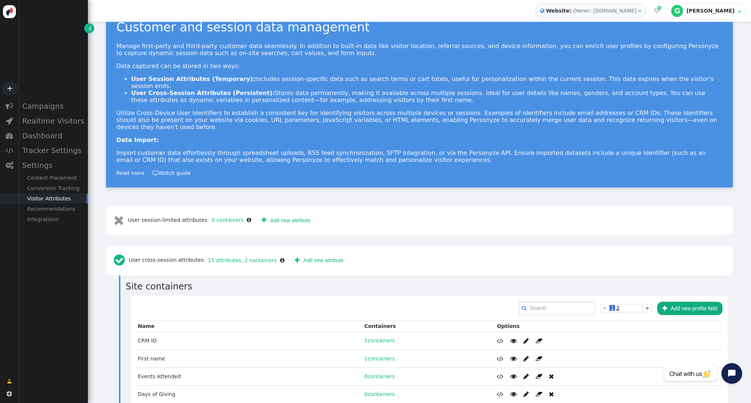
click at [163, 250] on div " User cross-session attributes: 15 attributes, 2 containers " at bounding box center [199, 260] width 176 height 20
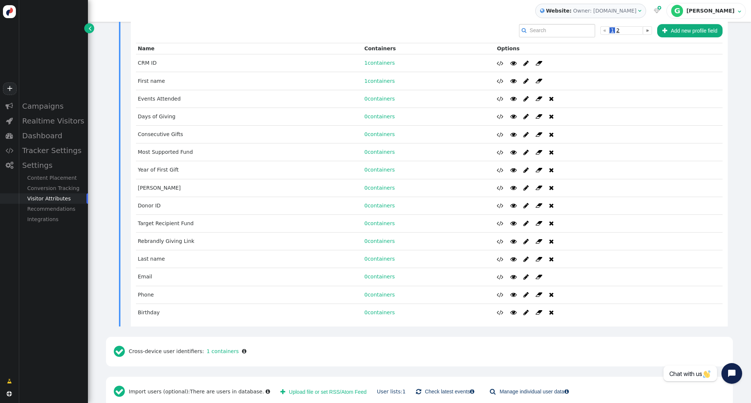
drag, startPoint x: 239, startPoint y: 337, endPoint x: 266, endPoint y: 342, distance: 27.1
click at [266, 342] on div " Cross-device user identifiers: 1 containers " at bounding box center [419, 352] width 627 height 30
click at [416, 387] on span "" at bounding box center [418, 391] width 5 height 9
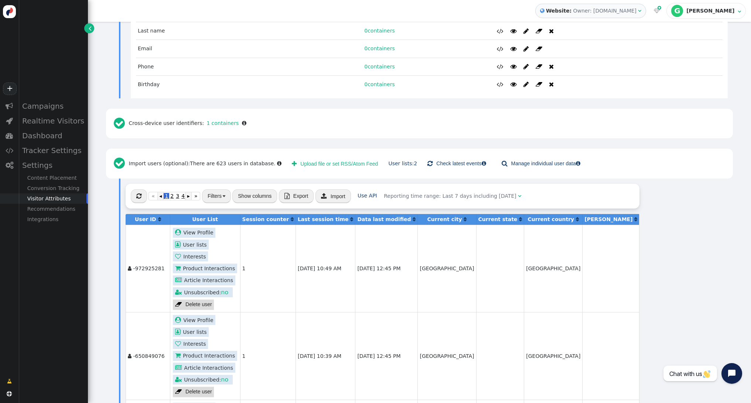
scroll to position [568, 0]
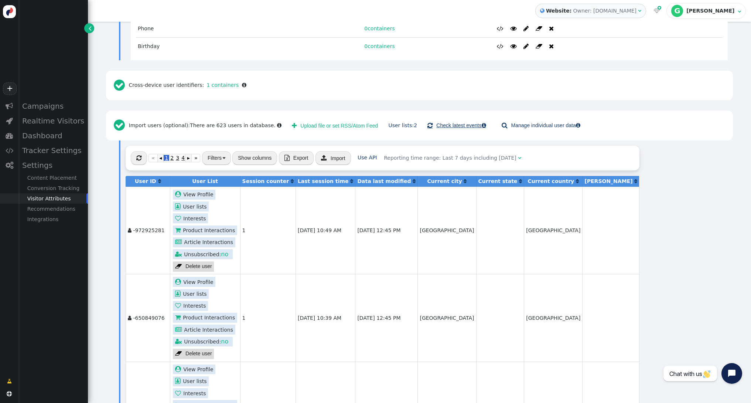
click at [427, 121] on span "" at bounding box center [429, 125] width 5 height 9
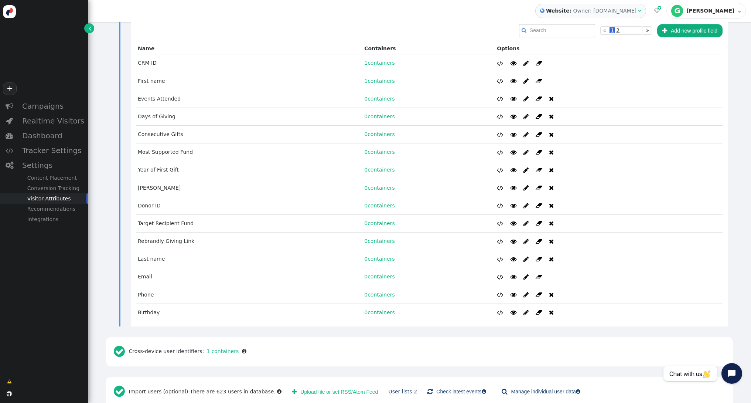
click at [47, 199] on div "Visitor Attributes" at bounding box center [52, 198] width 69 height 10
click at [393, 388] on link "User lists: 2" at bounding box center [402, 391] width 29 height 6
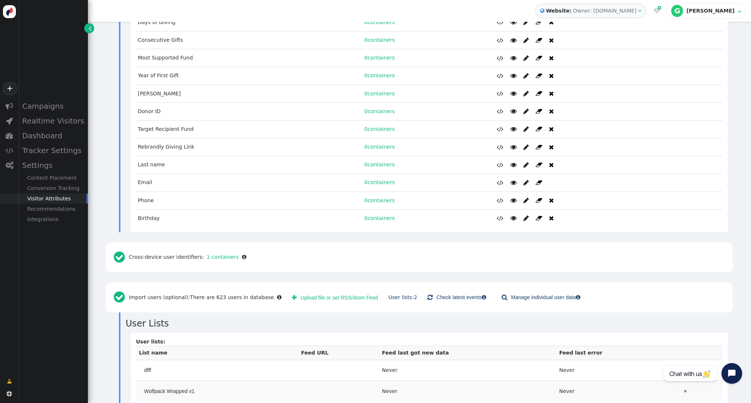
click at [173, 387] on span "Wolfpack Wrapped v1" at bounding box center [169, 391] width 50 height 8
click at [353, 290] on button " Upload file or set RSS/Atom Feed" at bounding box center [335, 296] width 96 height 13
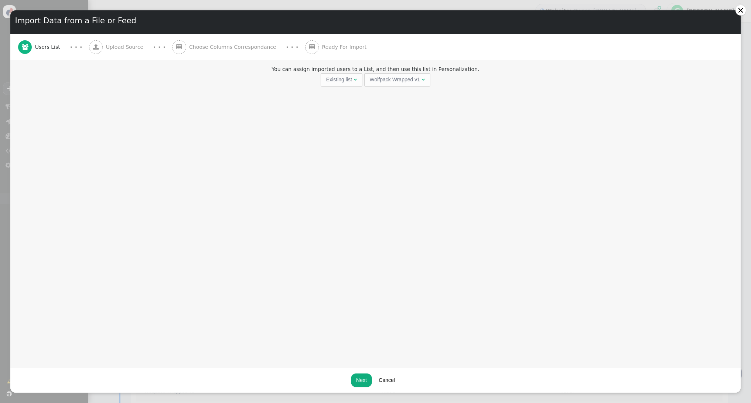
click at [365, 381] on button "Next" at bounding box center [361, 379] width 21 height 13
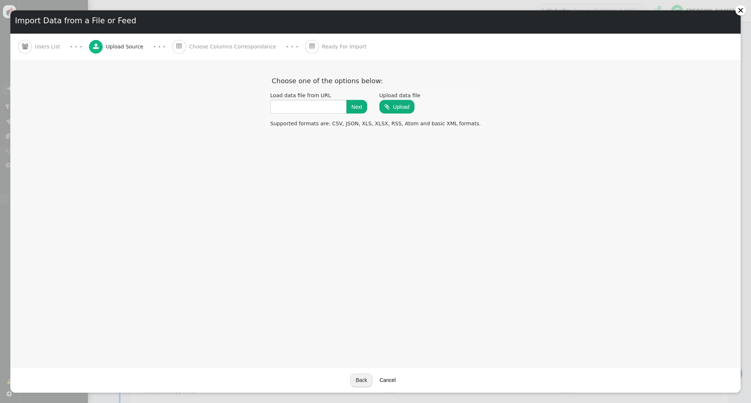
click at [414, 109] on input "file" at bounding box center [396, 106] width 35 height 14
type input "C:\fakepath\PAD Personyze Test Data - Sheet1.csv"
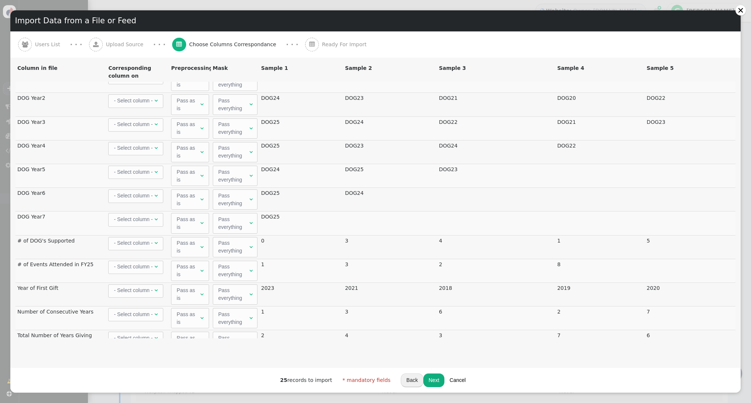
scroll to position [597, 0]
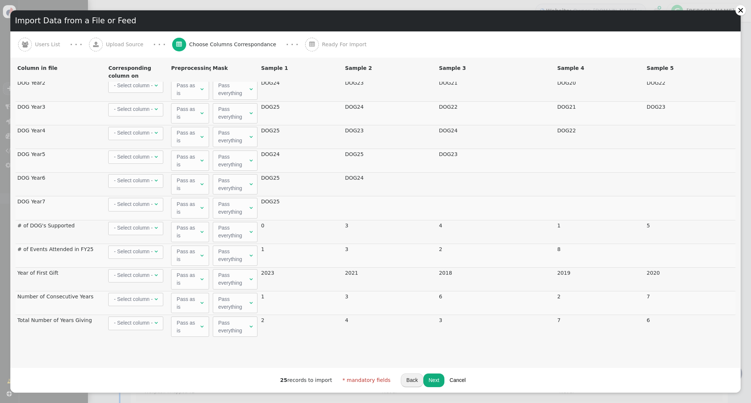
click at [145, 274] on div "- Select column -" at bounding box center [133, 275] width 39 height 8
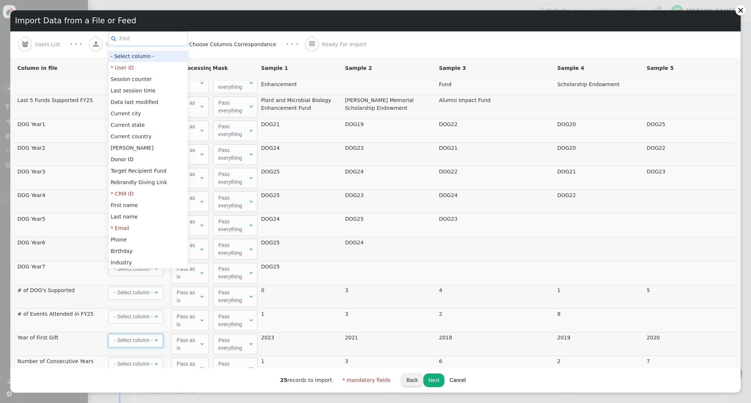
click at [139, 39] on input "text" at bounding box center [148, 39] width 79 height 14
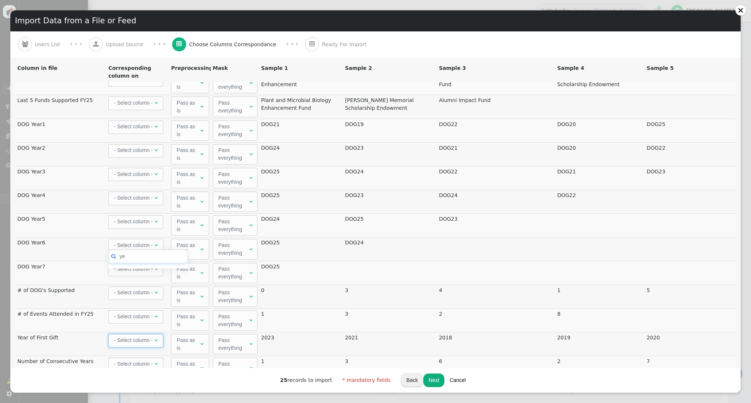
type input "y"
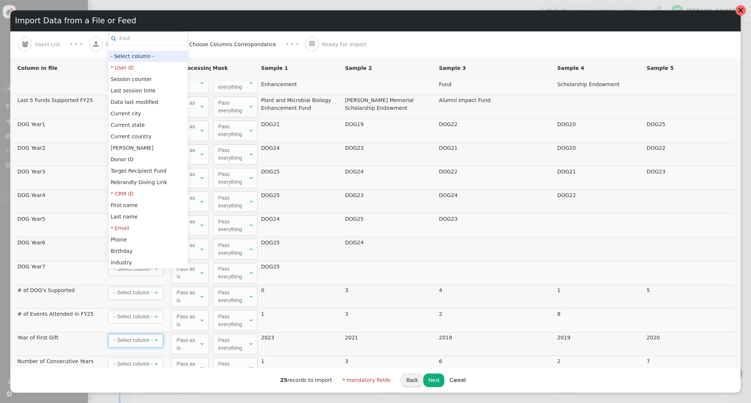
click at [743, 9] on div at bounding box center [741, 10] width 6 height 6
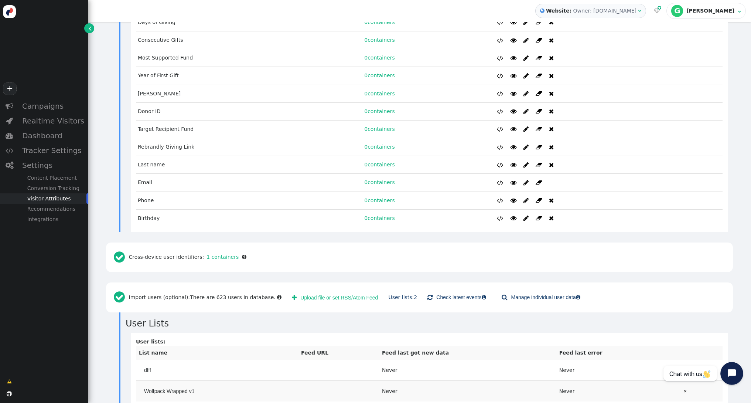
click at [732, 373] on icon "Open chat widget" at bounding box center [735, 373] width 11 height 11
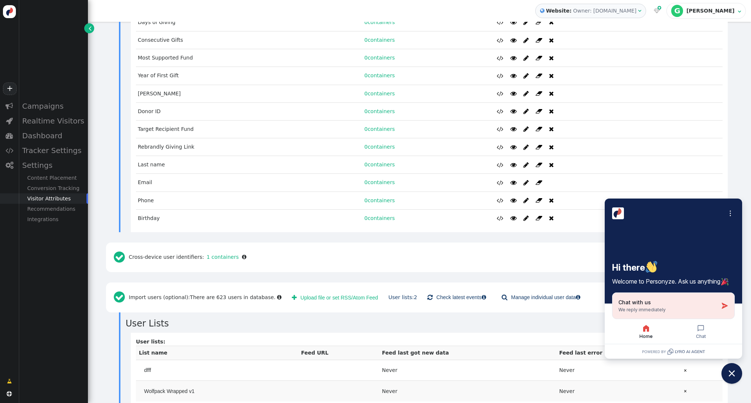
click at [639, 299] on span "Chat with us" at bounding box center [634, 301] width 33 height 7
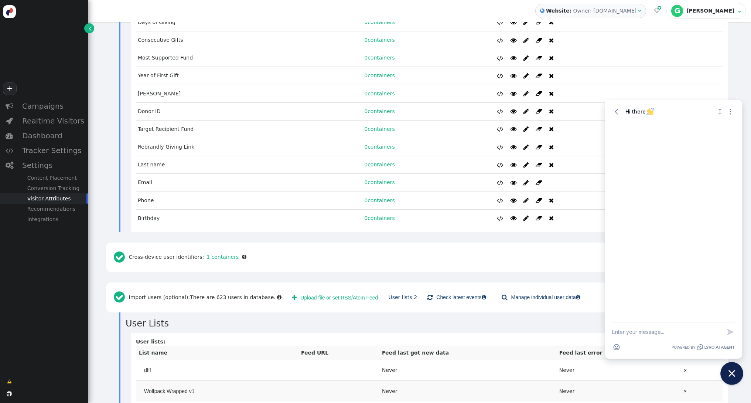
click at [736, 375] on icon "Close chat widget" at bounding box center [731, 373] width 11 height 11
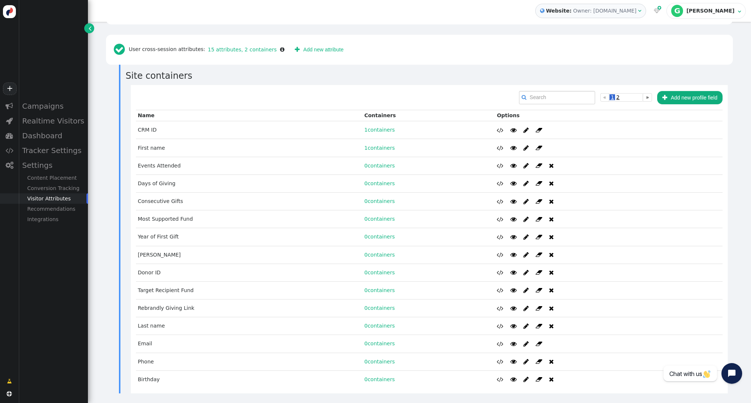
scroll to position [231, 0]
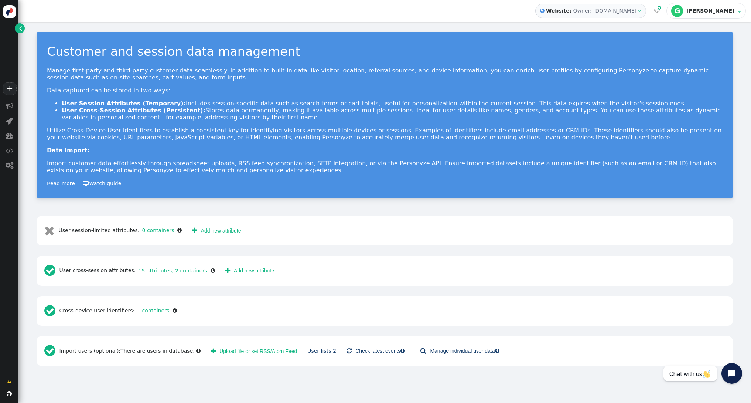
click at [257, 353] on button " Upload file or set RSS/Atom Feed" at bounding box center [254, 350] width 96 height 13
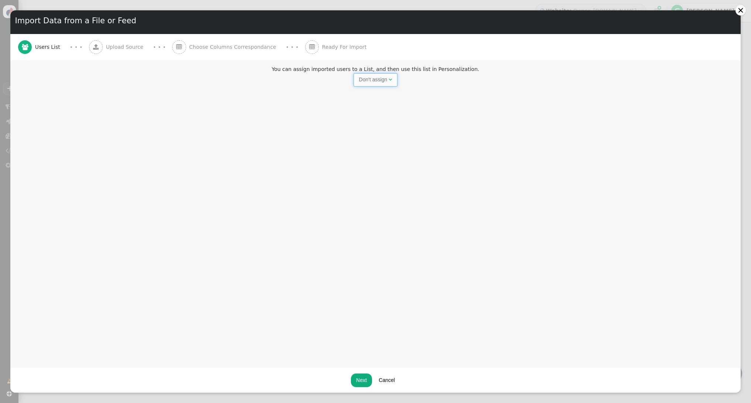
click at [393, 83] on span "Don't assign " at bounding box center [376, 79] width 44 height 13
click at [402, 77] on span "" at bounding box center [401, 79] width 3 height 5
click at [364, 383] on button "Next" at bounding box center [361, 379] width 21 height 13
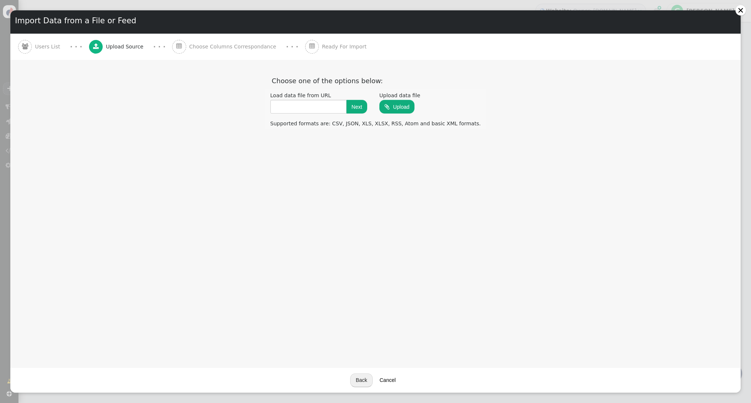
click at [412, 110] on input "file" at bounding box center [396, 106] width 35 height 14
type input "C:\fakepath\PAD Personyze Test Data - Sheet1.csv"
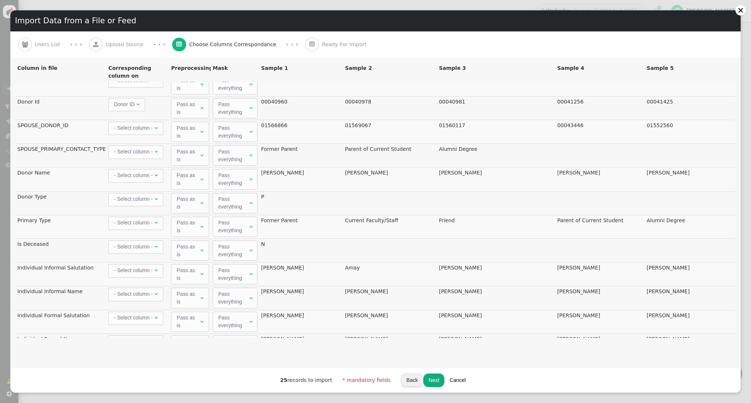
scroll to position [139, 0]
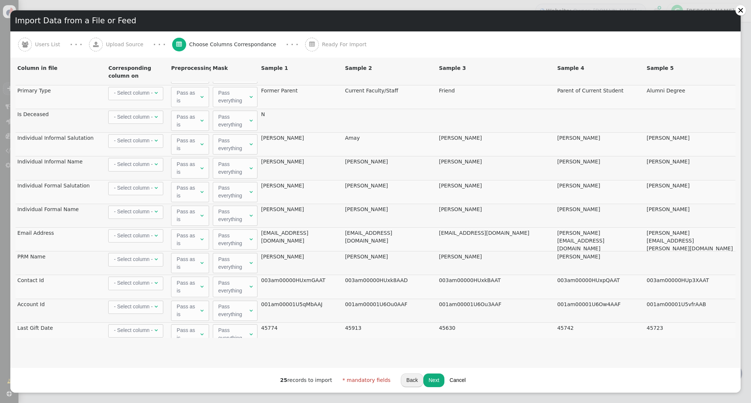
click at [149, 139] on div "- Select column -" at bounding box center [133, 141] width 39 height 8
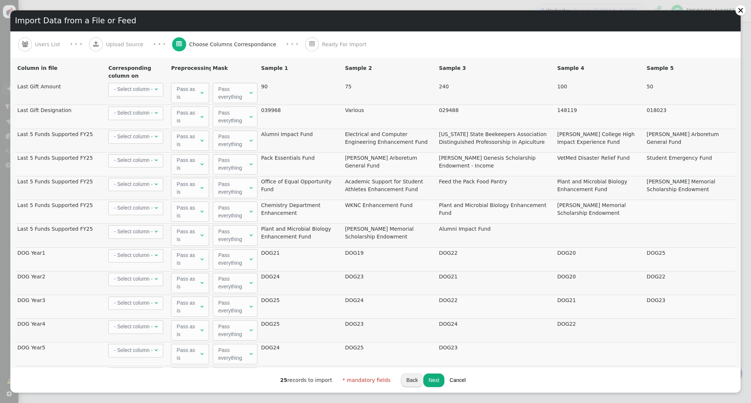
scroll to position [532, 0]
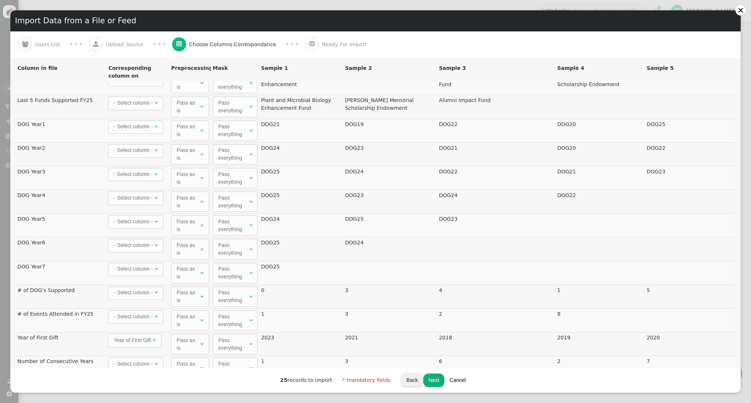
click at [152, 126] on div "- Select column -" at bounding box center [133, 127] width 39 height 8
click at [147, 133] on div "Most Supported Fund" at bounding box center [136, 131] width 44 height 16
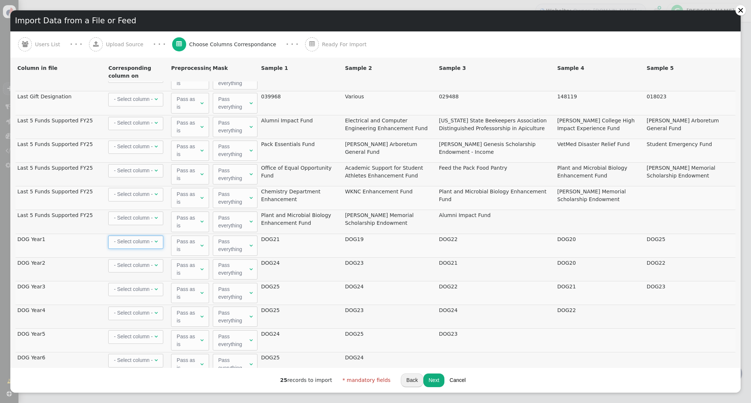
scroll to position [341, 0]
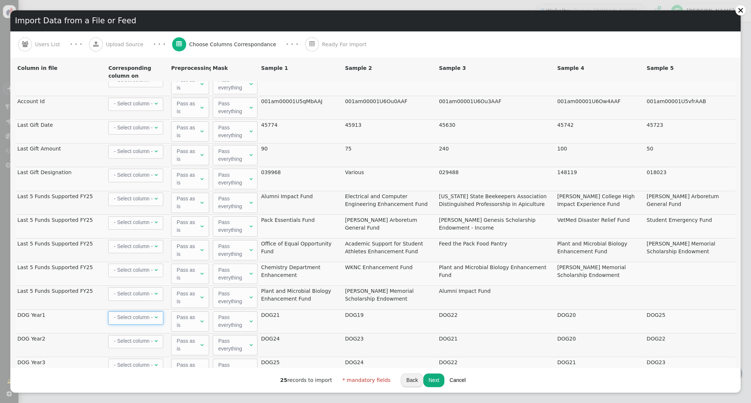
click at [137, 199] on div "- Select column -" at bounding box center [133, 199] width 39 height 8
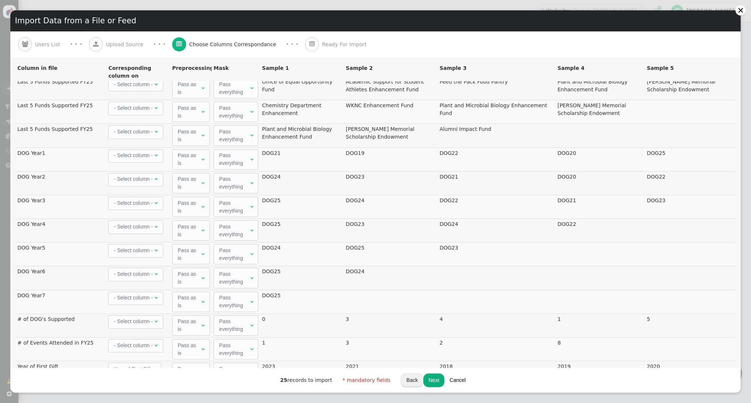
scroll to position [532, 0]
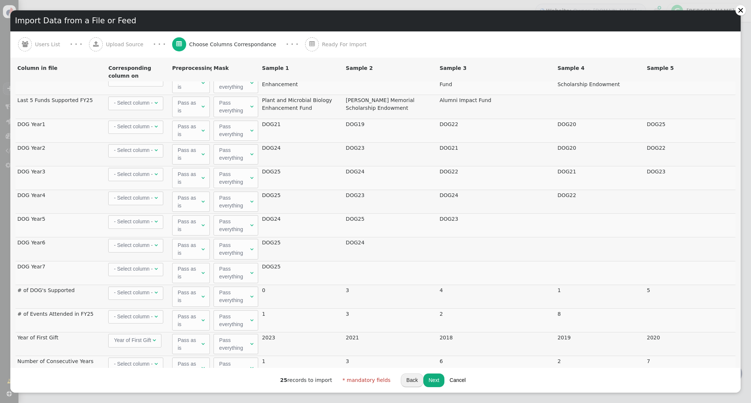
click at [140, 364] on div "- Select column -" at bounding box center [133, 364] width 39 height 8
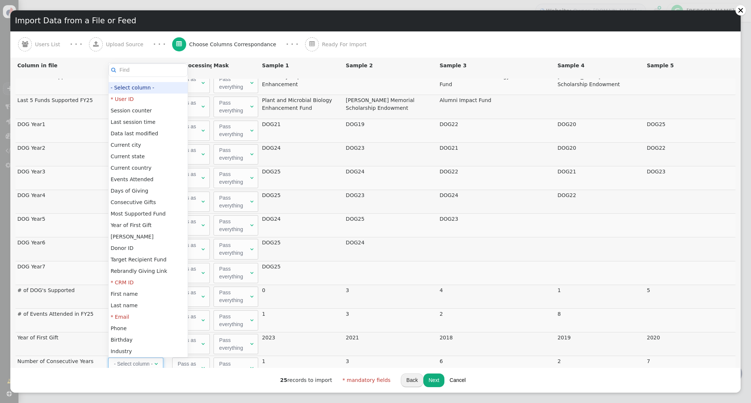
click at [144, 380] on div "25 records to import * mandatory fields Back Next Cancel" at bounding box center [375, 380] width 730 height 25
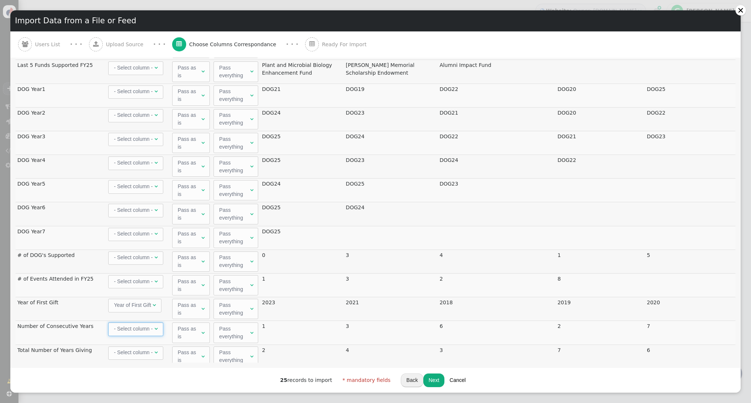
scroll to position [526, 0]
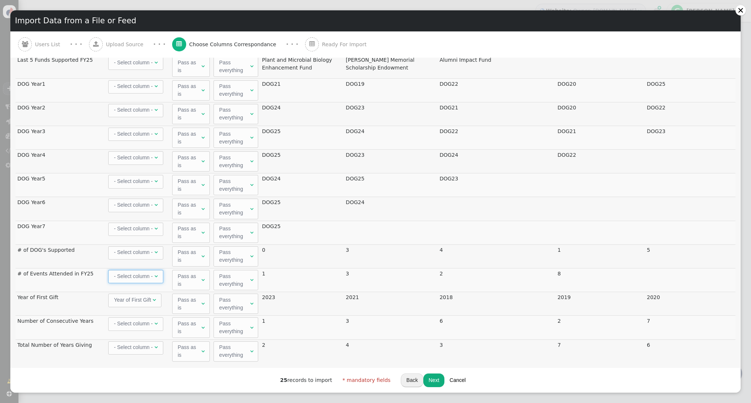
click at [158, 279] on span "- Select column - " at bounding box center [135, 276] width 55 height 13
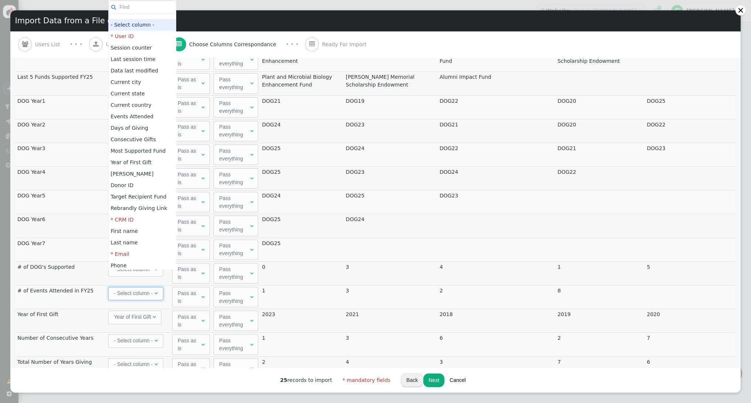
scroll to position [510, 0]
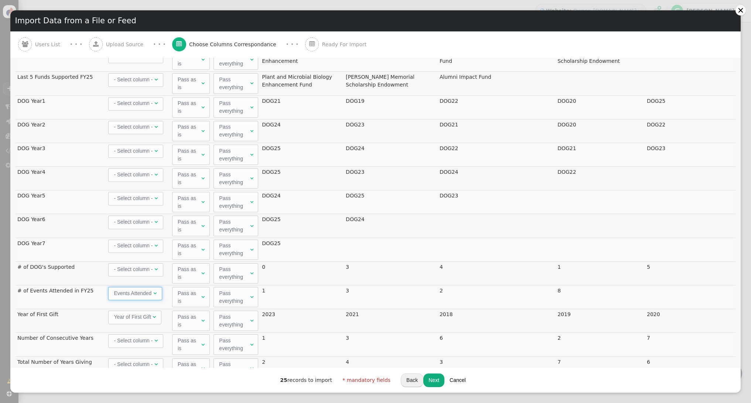
click at [150, 270] on div "- Select column -" at bounding box center [133, 269] width 39 height 8
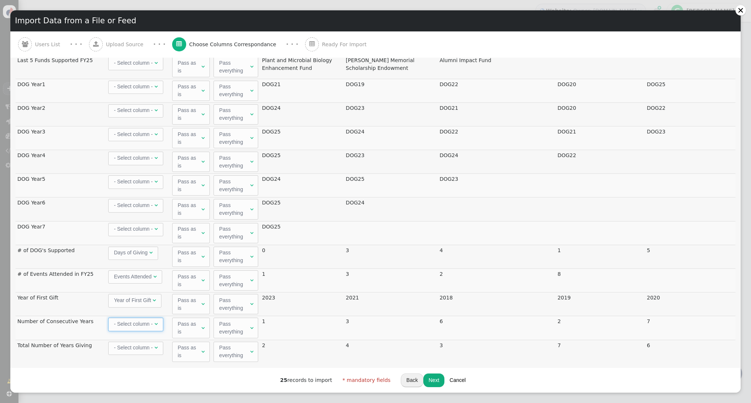
click at [156, 323] on span "" at bounding box center [155, 323] width 3 height 5
click at [143, 348] on div "- Select column -" at bounding box center [133, 348] width 39 height 8
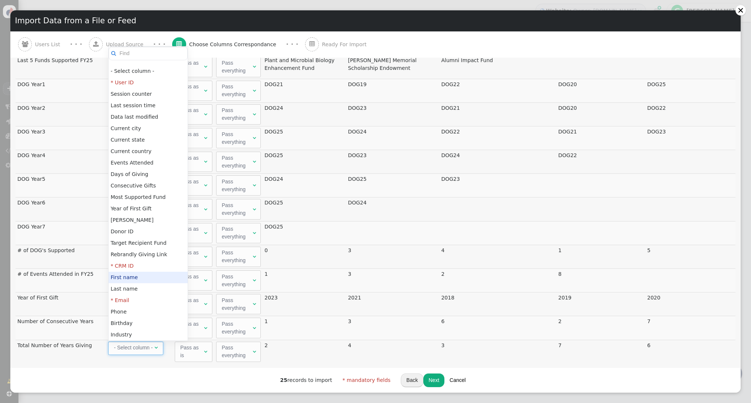
click at [65, 358] on td "Total Number of Years Giving" at bounding box center [61, 351] width 91 height 24
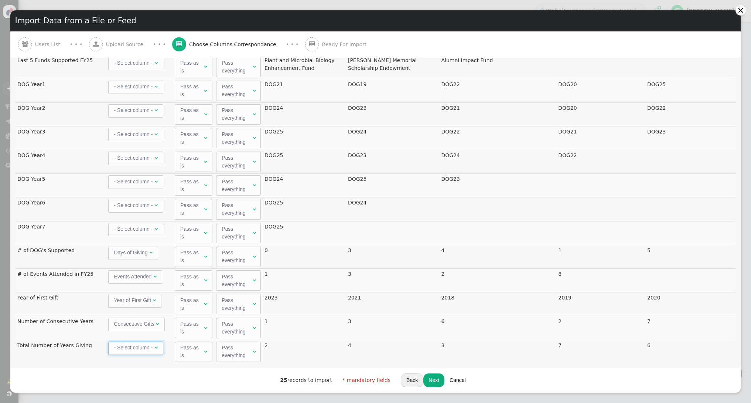
click at [125, 300] on span "Year of First Gift" at bounding box center [132, 300] width 37 height 6
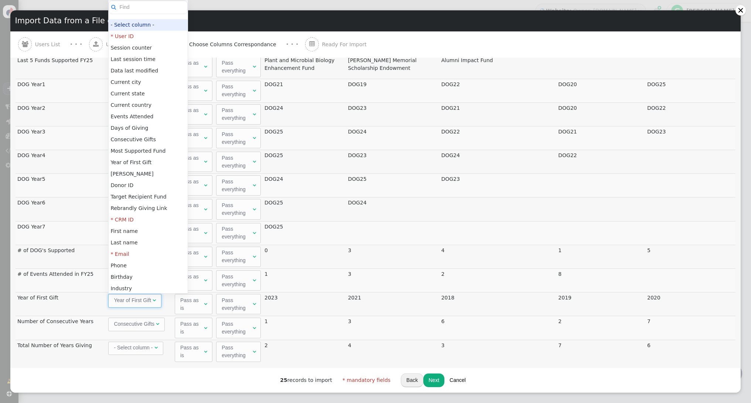
click at [125, 300] on span "Year of First Gift" at bounding box center [132, 300] width 37 height 6
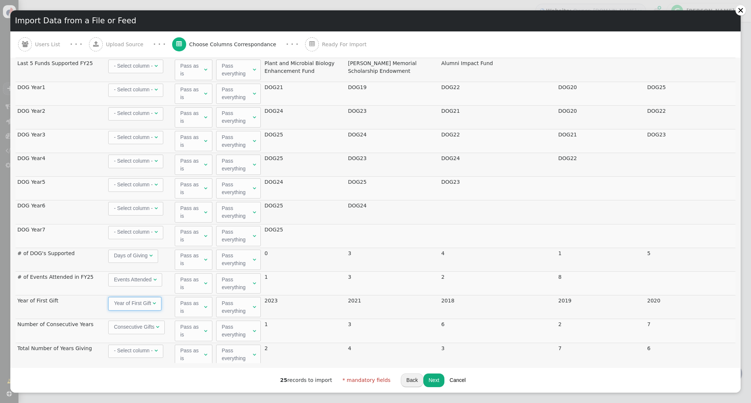
scroll to position [510, 0]
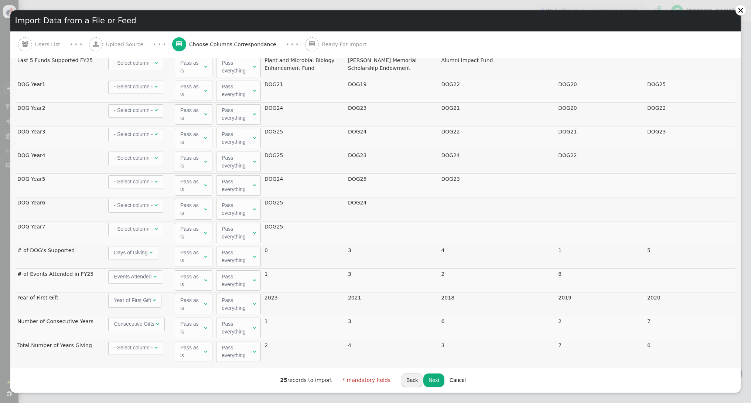
click at [431, 379] on button "Next" at bounding box center [433, 379] width 21 height 13
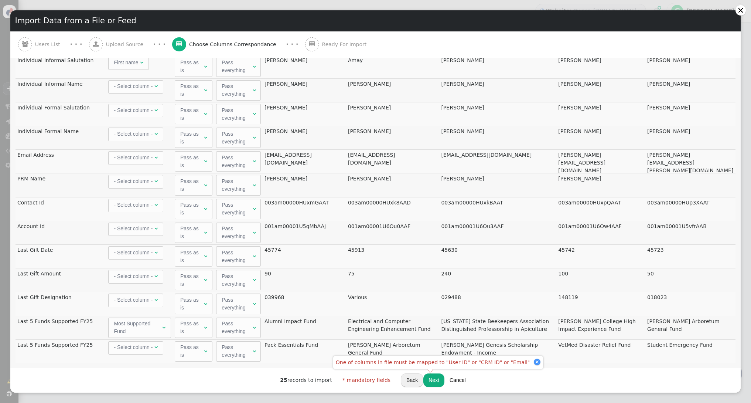
scroll to position [0, 0]
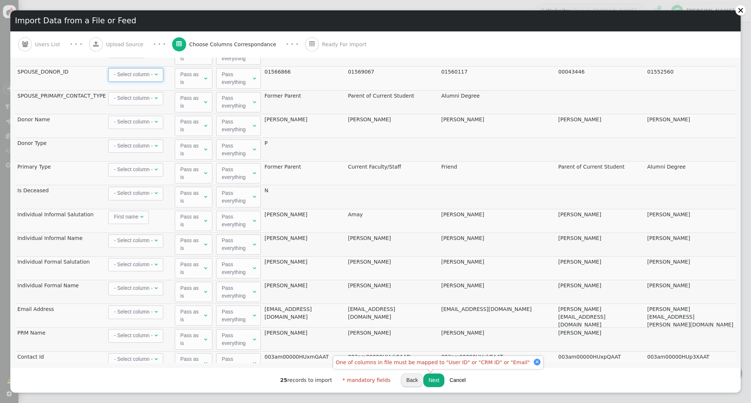
click at [154, 72] on span "" at bounding box center [155, 74] width 3 height 5
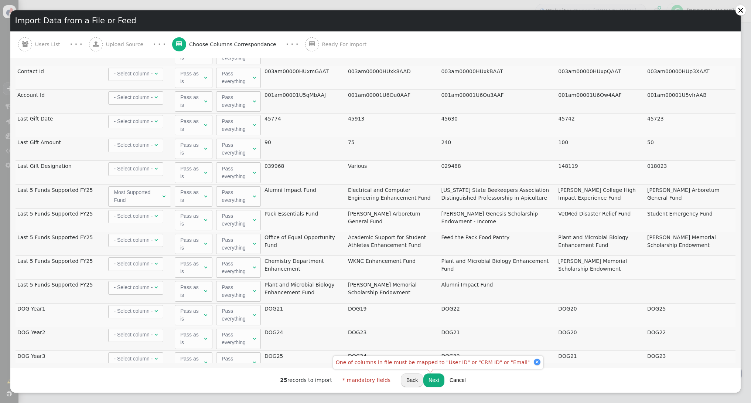
scroll to position [510, 0]
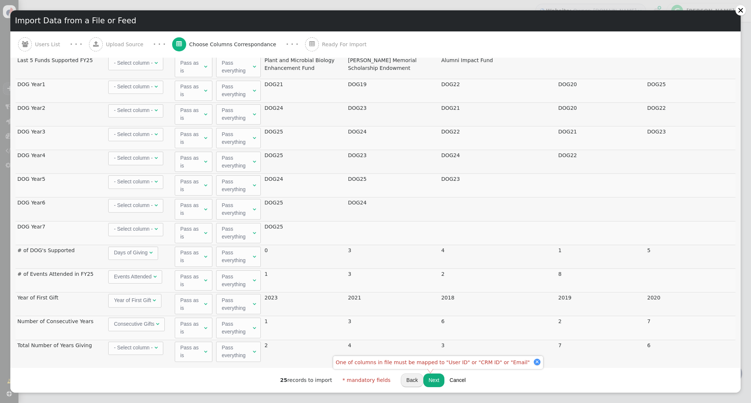
click at [437, 377] on button "Next" at bounding box center [433, 379] width 21 height 13
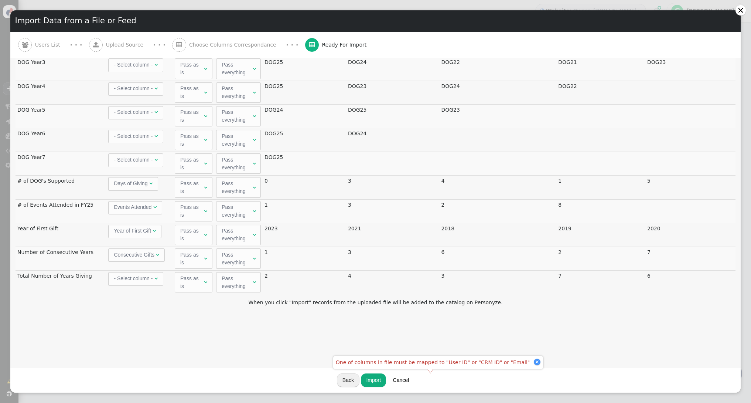
scroll to position [0, 0]
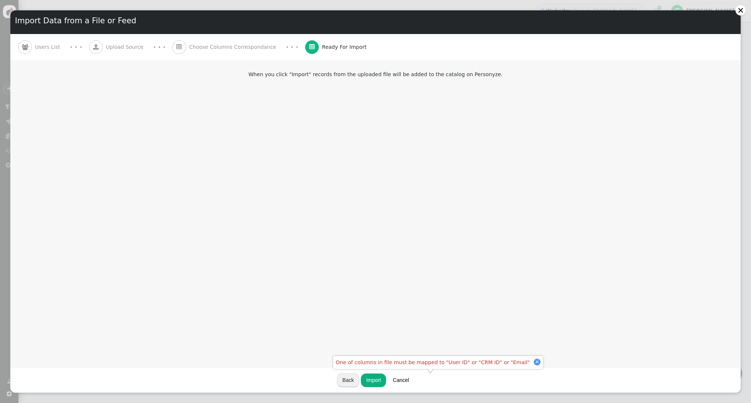
click at [371, 380] on button "Import" at bounding box center [373, 379] width 25 height 13
click at [376, 381] on button "Done" at bounding box center [375, 379] width 23 height 13
